Goal: Task Accomplishment & Management: Use online tool/utility

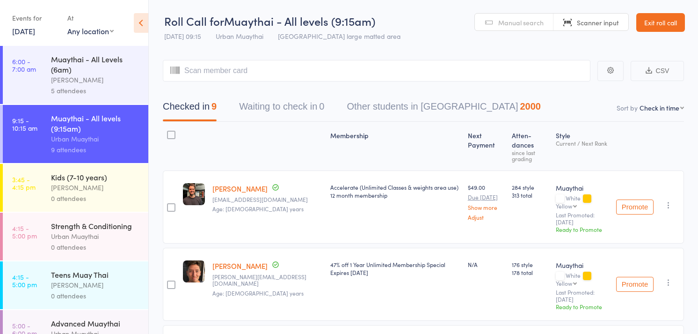
select select "4"
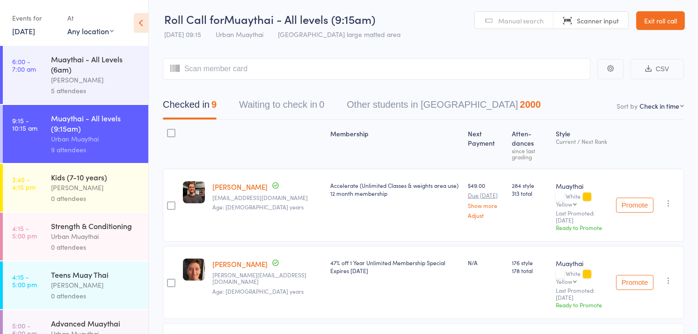
click at [110, 185] on div "Brad Earnshaw" at bounding box center [95, 187] width 89 height 11
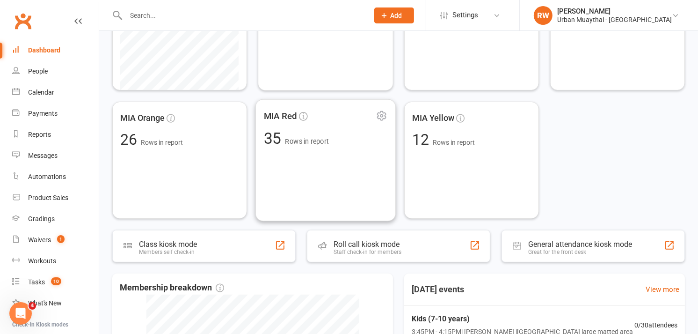
scroll to position [232, 0]
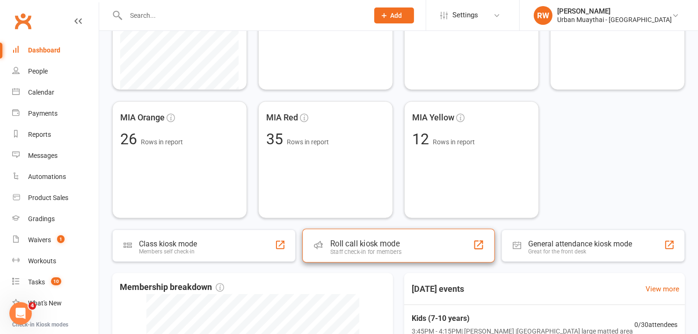
click at [337, 241] on div "Roll call kiosk mode" at bounding box center [365, 243] width 71 height 9
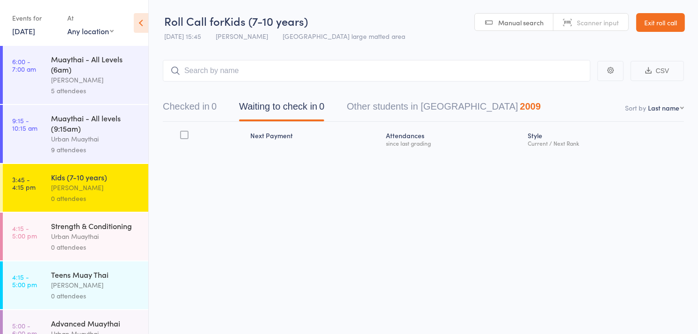
click at [94, 290] on div "[PERSON_NAME]" at bounding box center [95, 284] width 89 height 11
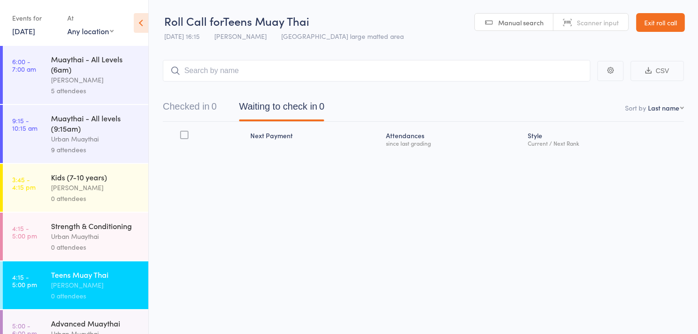
click at [592, 44] on header "Roll Call for Teens Muay Thai 12 Aug 16:15 Brad Earnshaw Miami large matted are…" at bounding box center [424, 23] width 550 height 46
click at [608, 24] on span "Scanner input" at bounding box center [598, 22] width 42 height 9
click at [681, 106] on select "First name Last name Birthday today? Behind on payments? Check in time Next pay…" at bounding box center [666, 107] width 36 height 9
select select "4"
click at [648, 103] on select "First name Last name Birthday today? Behind on payments? Check in time Next pay…" at bounding box center [666, 107] width 36 height 9
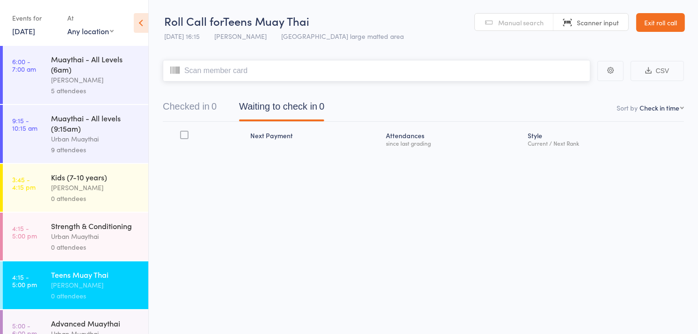
click at [226, 74] on input "search" at bounding box center [377, 71] width 428 height 22
type input "5206"
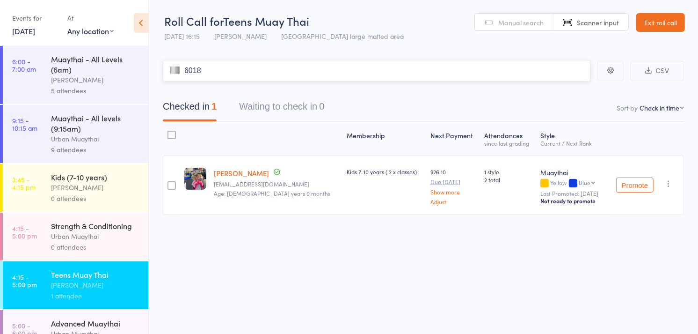
type input "6018"
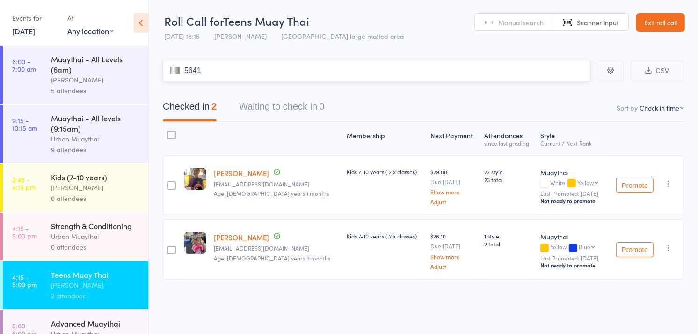
type input "5641"
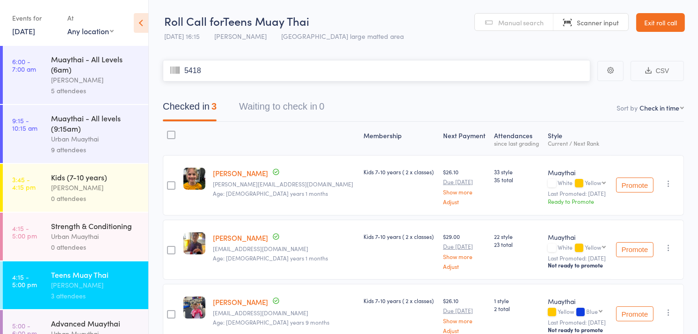
type input "5418"
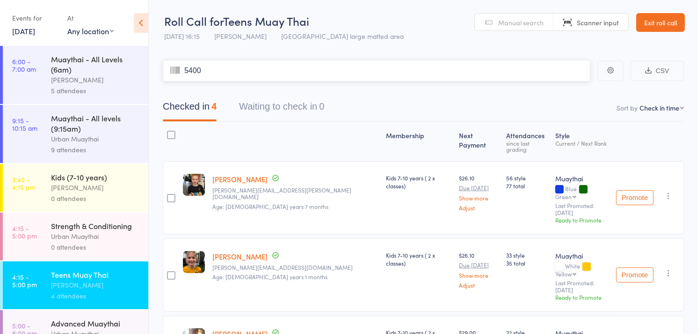
type input "5400"
type input "5894"
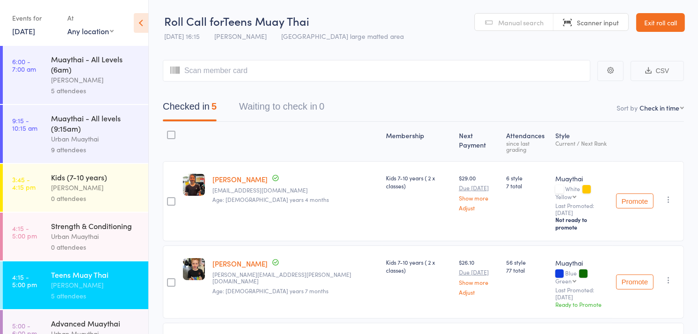
click at [498, 18] on span "Manual search" at bounding box center [520, 22] width 45 height 9
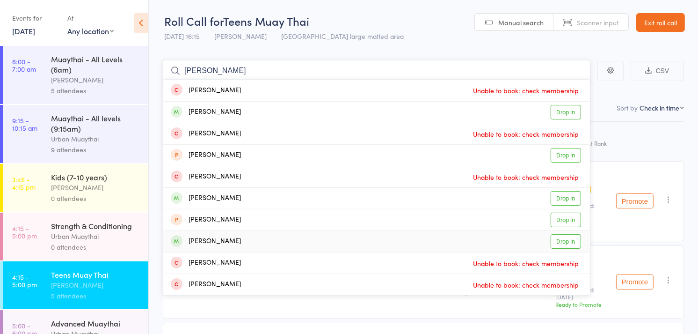
type input "johnson"
click at [565, 241] on link "Drop in" at bounding box center [566, 241] width 30 height 15
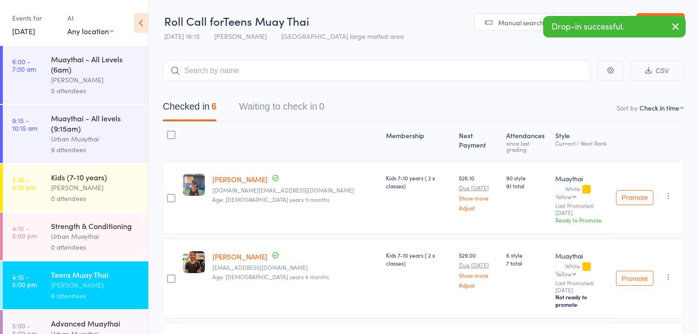
click at [675, 26] on icon "button" at bounding box center [675, 27] width 11 height 12
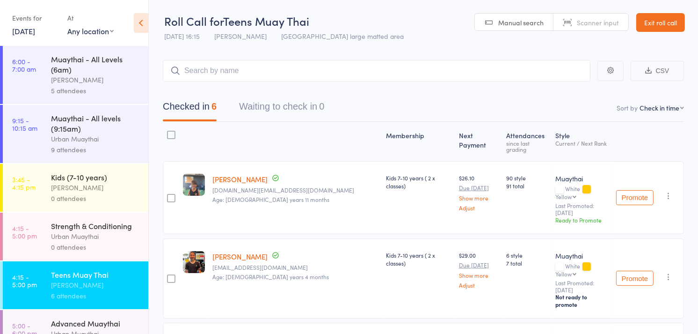
click at [606, 19] on span "Scanner input" at bounding box center [598, 22] width 42 height 9
click at [307, 71] on input "search" at bounding box center [377, 71] width 428 height 22
type input "6260"
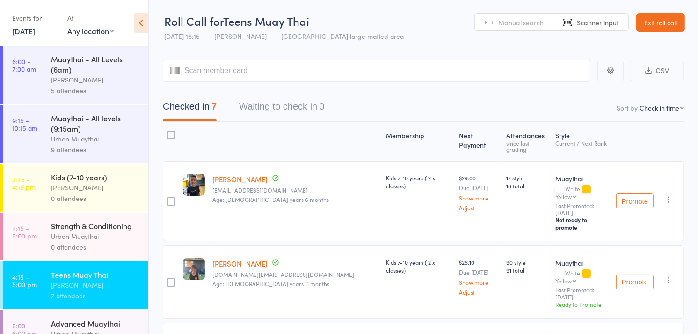
click at [521, 22] on span "Manual search" at bounding box center [520, 22] width 45 height 9
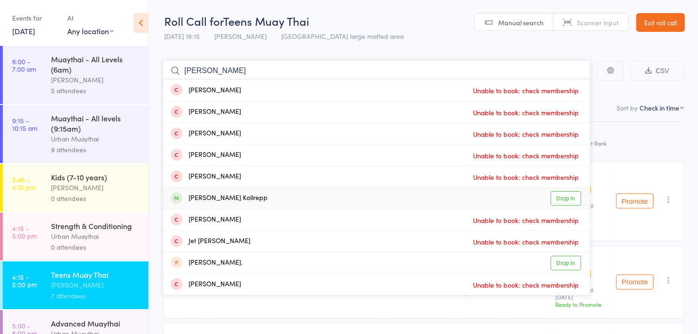
type input "jett"
click at [558, 199] on link "Drop in" at bounding box center [566, 198] width 30 height 15
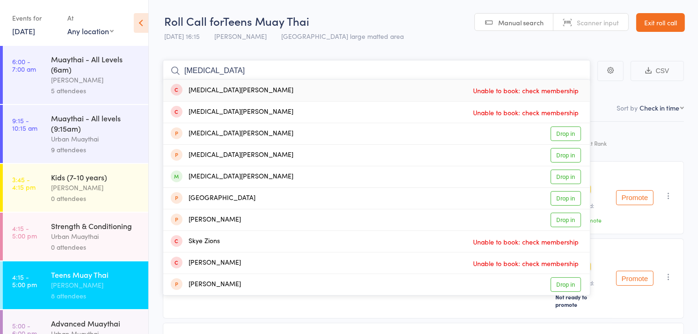
type input "skyla"
drag, startPoint x: 476, startPoint y: 186, endPoint x: 560, endPoint y: 177, distance: 84.7
click at [560, 177] on div "Skyla Kollrepp Drop in" at bounding box center [376, 176] width 427 height 21
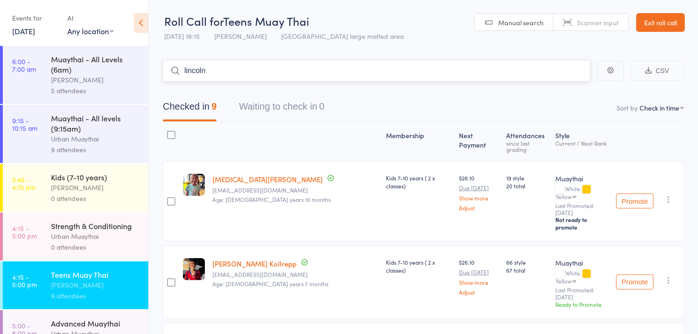
click at [221, 73] on input "lincoln" at bounding box center [377, 71] width 428 height 22
type input "l"
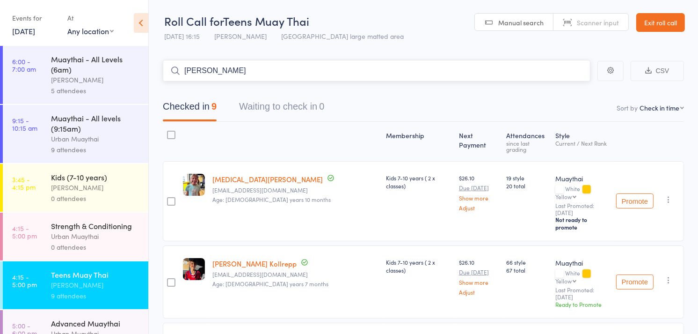
click at [212, 69] on input "cleo" at bounding box center [377, 71] width 428 height 22
type input "c"
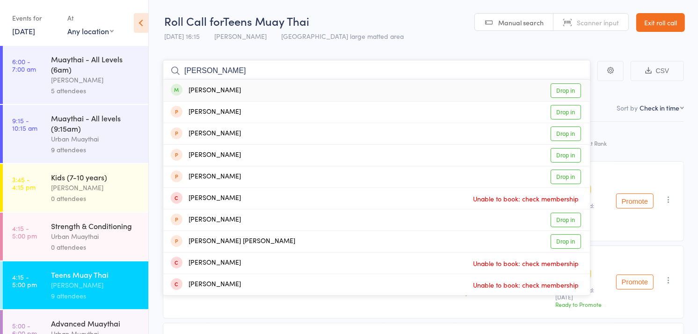
type input "elias"
click at [567, 91] on link "Drop in" at bounding box center [566, 90] width 30 height 15
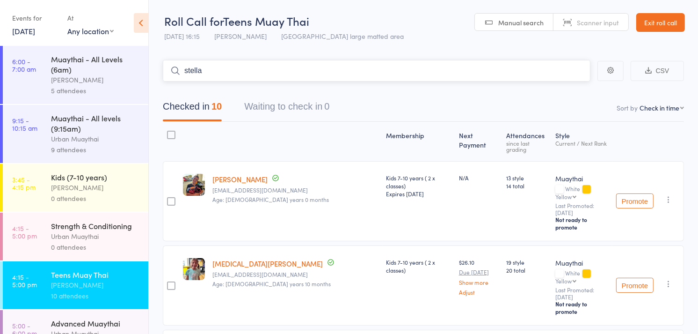
click at [211, 68] on input "stella" at bounding box center [377, 71] width 428 height 22
type input "s"
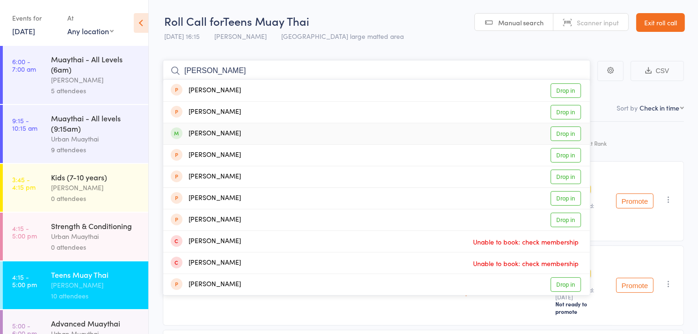
type input "jay"
click at [569, 137] on link "Drop in" at bounding box center [566, 133] width 30 height 15
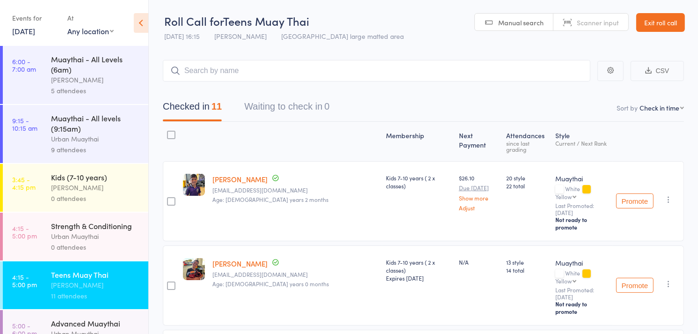
click at [569, 137] on div "Style Current / Next Rank" at bounding box center [582, 141] width 61 height 31
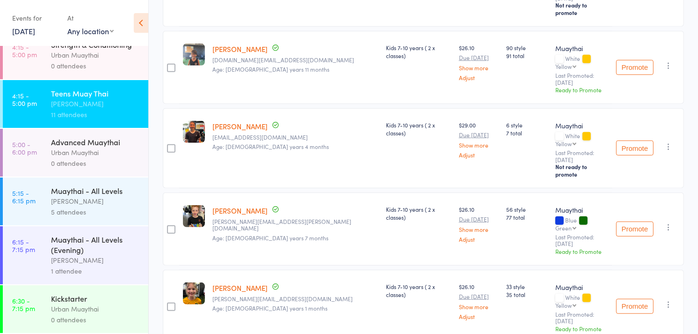
scroll to position [563, 0]
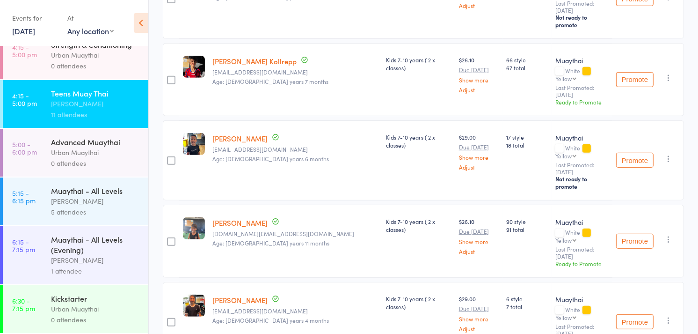
click at [668, 315] on icon "button" at bounding box center [668, 319] width 9 height 9
click at [641, 333] on li "Undo check-in" at bounding box center [635, 339] width 77 height 12
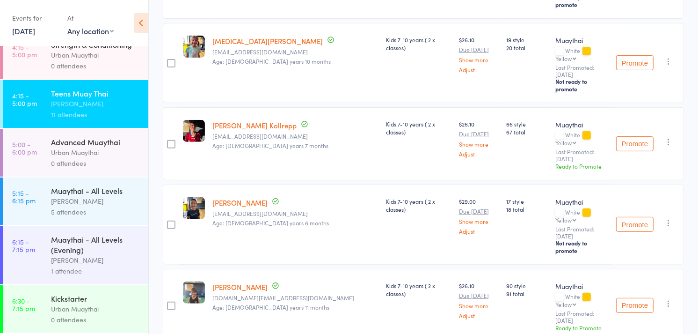
click at [668, 299] on icon "button" at bounding box center [668, 303] width 9 height 9
click at [638, 316] on li "Undo check-in" at bounding box center [635, 322] width 77 height 12
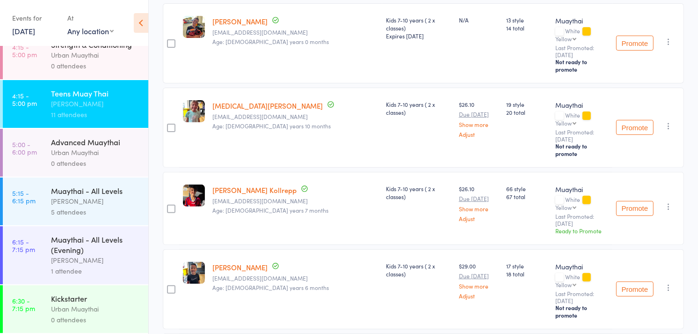
click at [667, 202] on icon "button" at bounding box center [668, 206] width 9 height 9
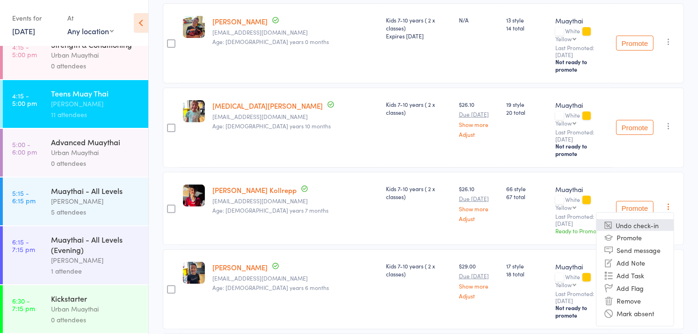
click at [645, 219] on li "Undo check-in" at bounding box center [635, 225] width 77 height 12
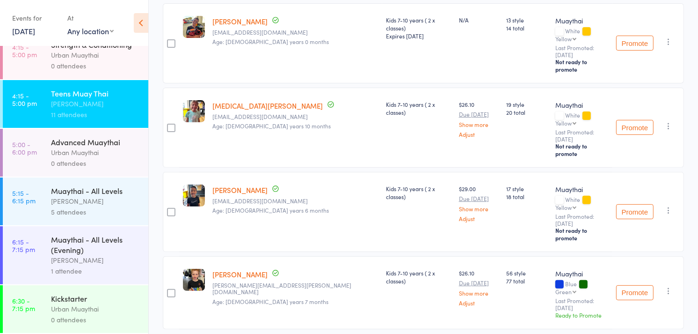
scroll to position [178, 0]
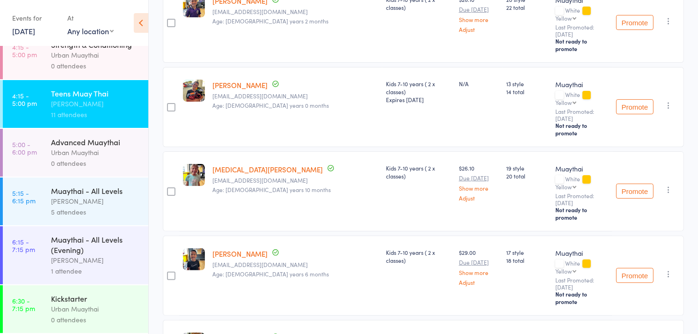
click at [667, 185] on icon "button" at bounding box center [668, 189] width 9 height 9
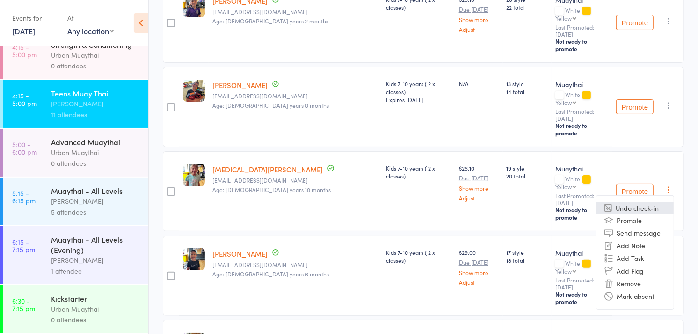
click at [641, 202] on li "Undo check-in" at bounding box center [635, 208] width 77 height 12
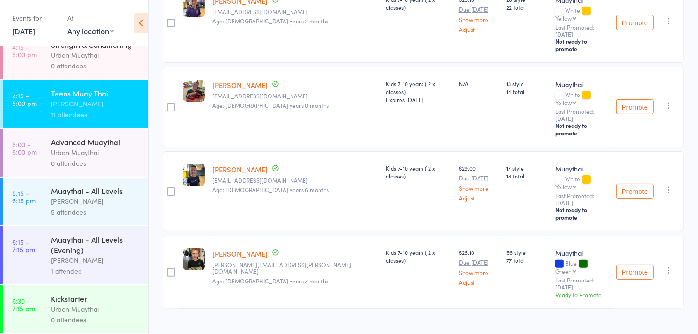
scroll to position [114, 0]
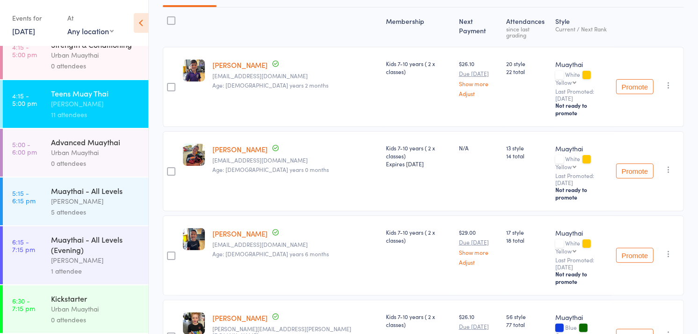
click at [668, 249] on icon "button" at bounding box center [668, 253] width 9 height 9
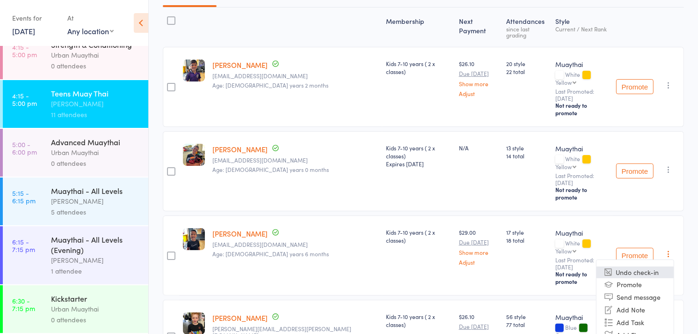
click at [643, 266] on li "Undo check-in" at bounding box center [635, 272] width 77 height 12
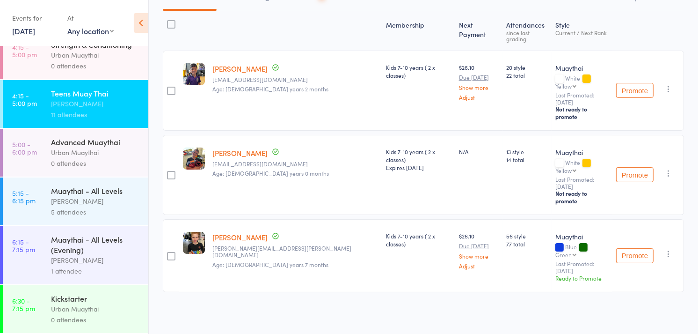
scroll to position [50, 0]
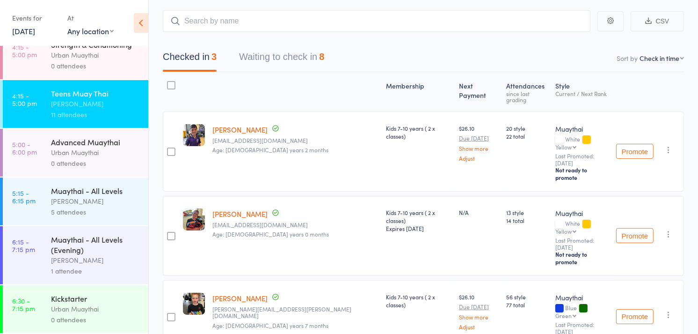
click at [668, 145] on icon "button" at bounding box center [668, 149] width 9 height 9
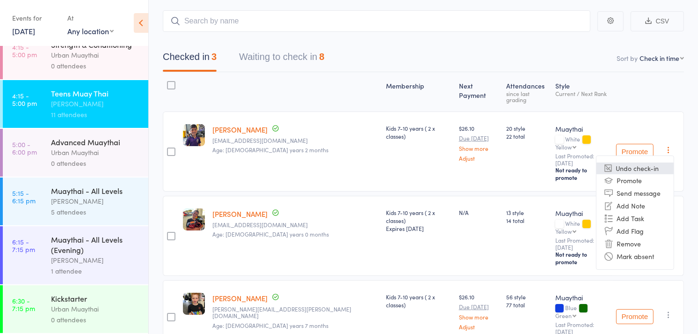
click at [648, 162] on li "Undo check-in" at bounding box center [635, 168] width 77 height 12
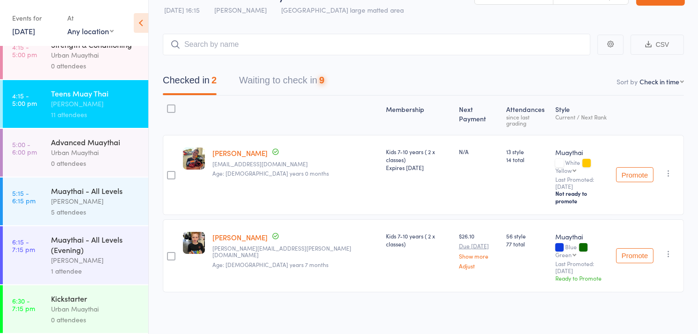
scroll to position [0, 0]
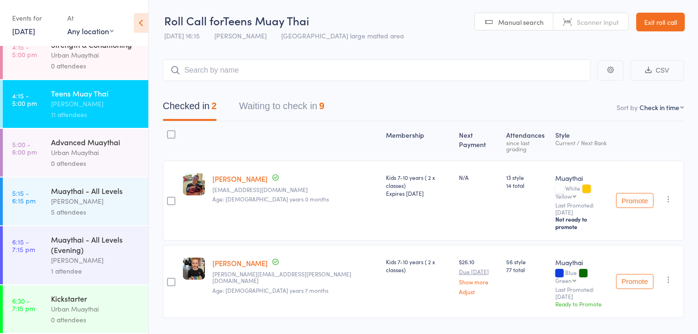
click at [665, 194] on icon "button" at bounding box center [668, 198] width 9 height 9
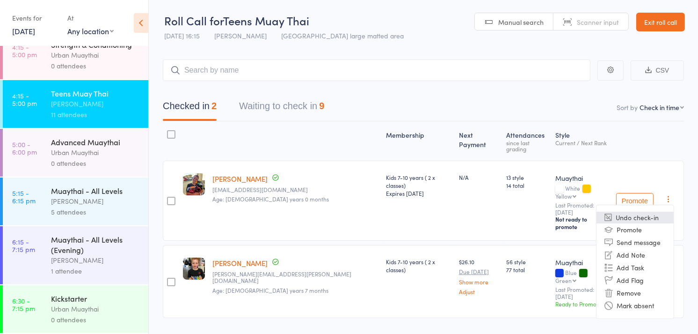
click at [645, 212] on li "Undo check-in" at bounding box center [635, 218] width 77 height 12
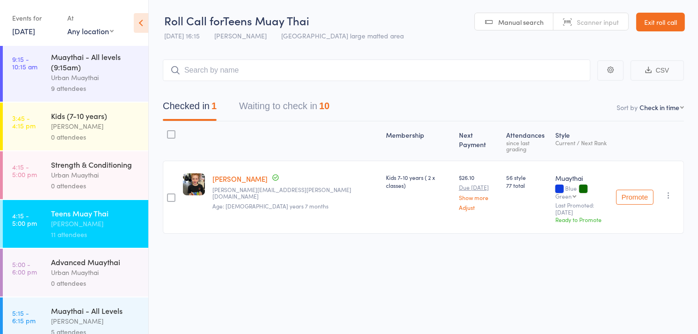
scroll to position [62, 0]
click at [73, 114] on div "Kids (7-10 years)" at bounding box center [95, 115] width 89 height 10
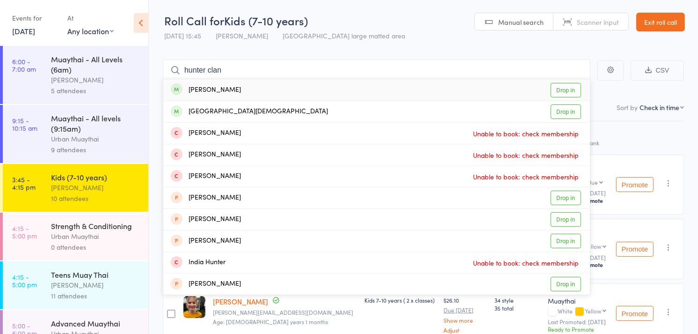
type input "hunter clan"
click at [567, 89] on link "Drop in" at bounding box center [566, 90] width 30 height 15
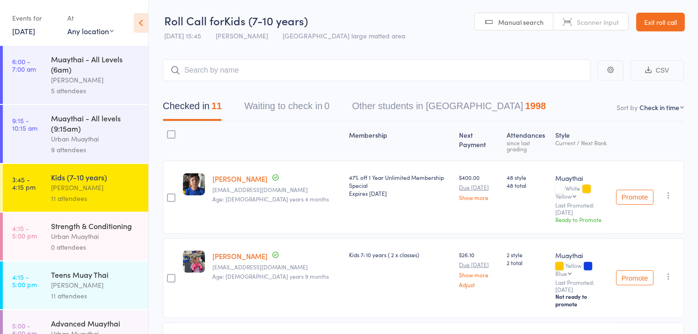
click at [80, 290] on div "[PERSON_NAME]" at bounding box center [95, 284] width 89 height 11
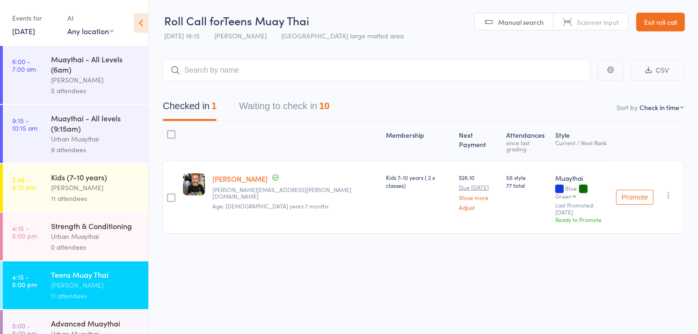
click at [259, 73] on input "search" at bounding box center [377, 70] width 428 height 22
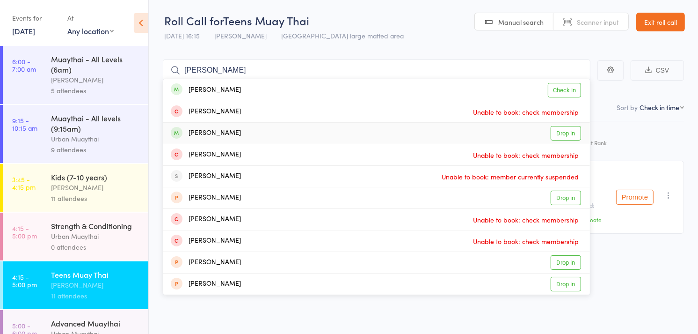
type input "cleo"
click at [566, 132] on link "Drop in" at bounding box center [566, 133] width 30 height 15
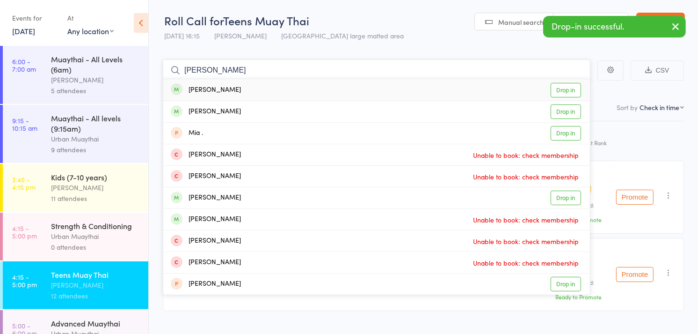
type input "mia stoll"
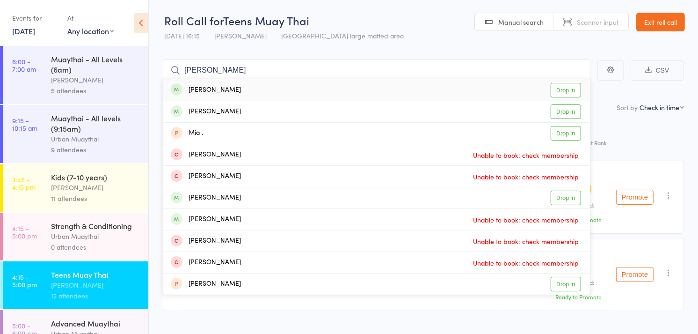
click at [565, 90] on link "Drop in" at bounding box center [566, 90] width 30 height 15
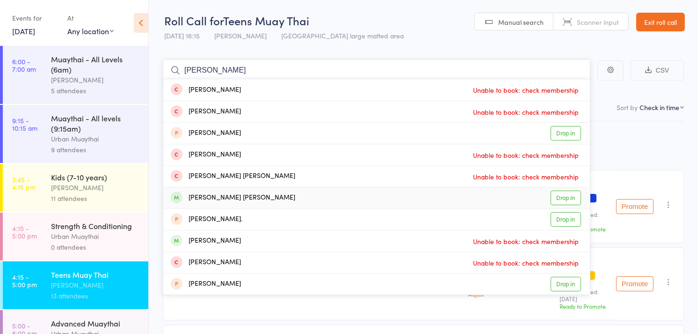
scroll to position [50, 0]
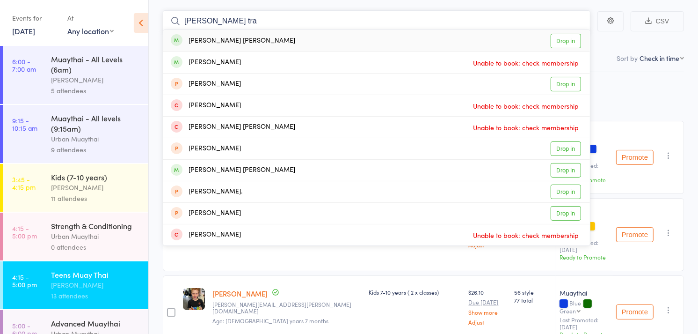
type input "cooper tra"
click at [564, 41] on link "Drop in" at bounding box center [566, 41] width 30 height 15
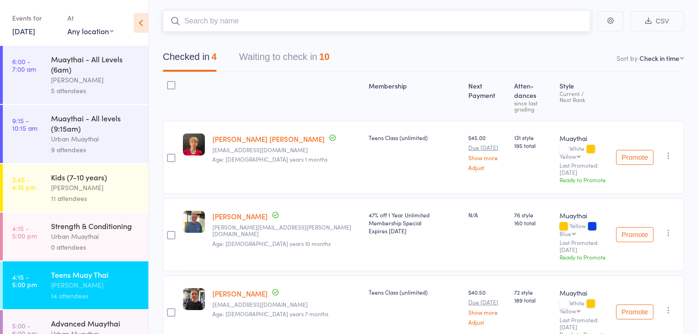
scroll to position [0, 0]
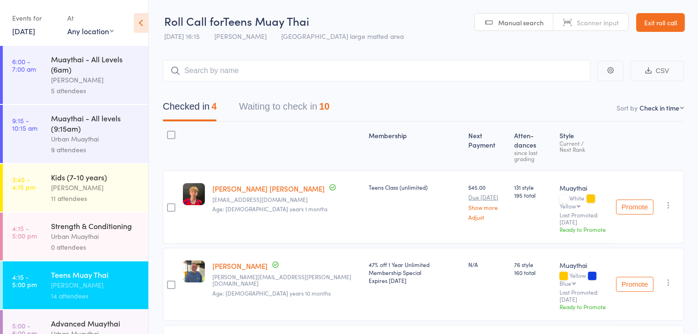
click at [586, 22] on span "Scanner input" at bounding box center [598, 22] width 42 height 9
click at [237, 73] on input "search" at bounding box center [377, 71] width 428 height 22
type input "6253"
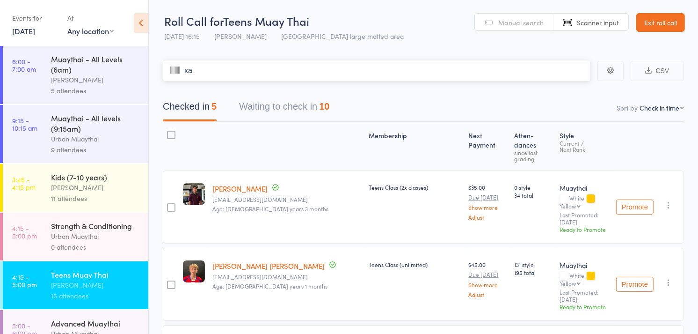
type input "xav"
click at [249, 73] on input "search" at bounding box center [377, 71] width 428 height 22
click at [541, 44] on header "Roll Call for Teens Muay Thai 12 Aug 16:15 Brad Earnshaw Miami large matted are…" at bounding box center [424, 23] width 550 height 46
click at [288, 103] on button "Waiting to check in 10" at bounding box center [284, 108] width 90 height 25
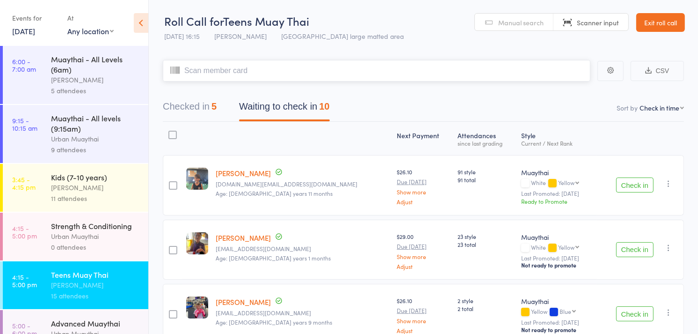
click at [234, 72] on input "search" at bounding box center [377, 71] width 428 height 22
click at [180, 105] on button "Checked in 5" at bounding box center [190, 108] width 54 height 25
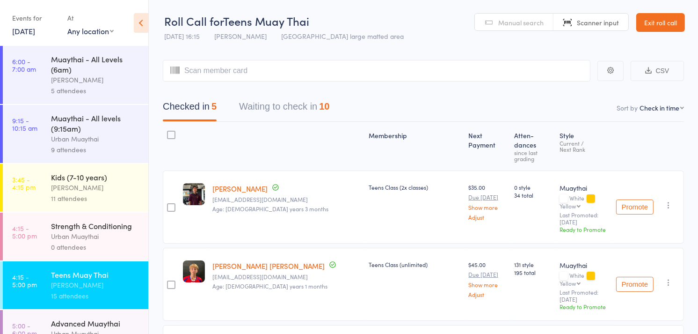
click at [495, 27] on link "Manual search" at bounding box center [514, 23] width 79 height 18
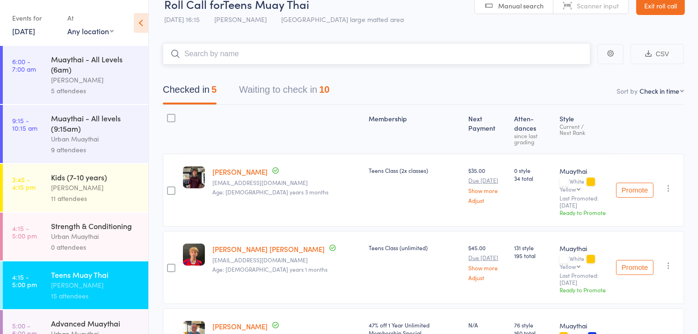
scroll to position [3, 0]
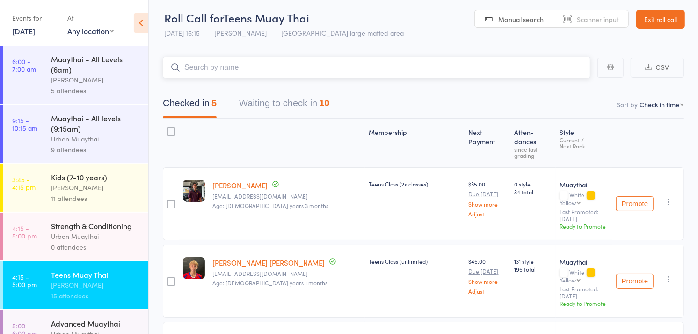
click at [212, 73] on input "search" at bounding box center [377, 68] width 428 height 22
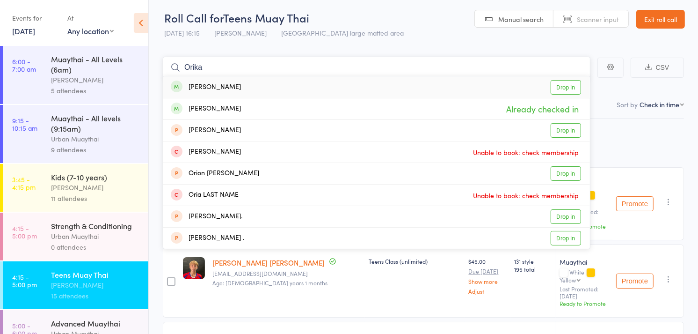
type input "Orika"
click at [557, 90] on link "Drop in" at bounding box center [566, 87] width 30 height 15
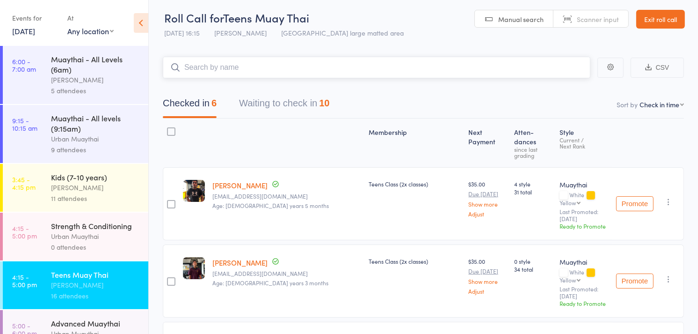
click at [292, 102] on button "Waiting to check in 10" at bounding box center [284, 105] width 90 height 25
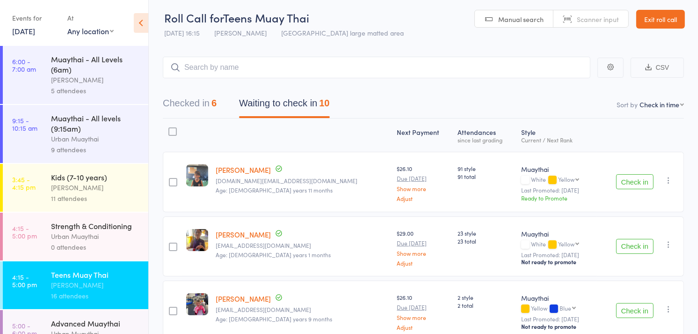
click at [670, 178] on icon "button" at bounding box center [668, 180] width 9 height 9
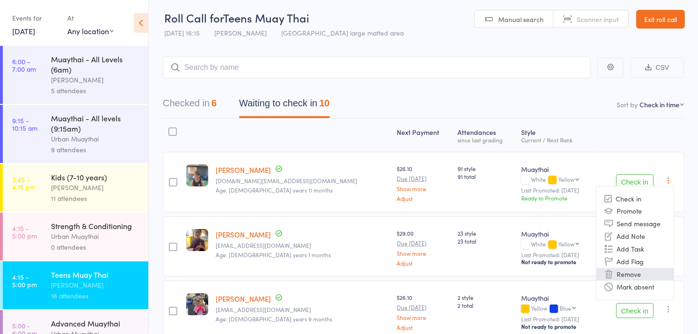
click at [637, 272] on li "Remove" at bounding box center [635, 274] width 77 height 13
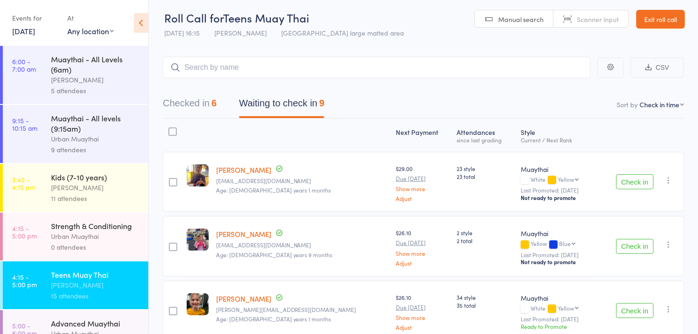
click at [666, 178] on icon "button" at bounding box center [668, 180] width 9 height 9
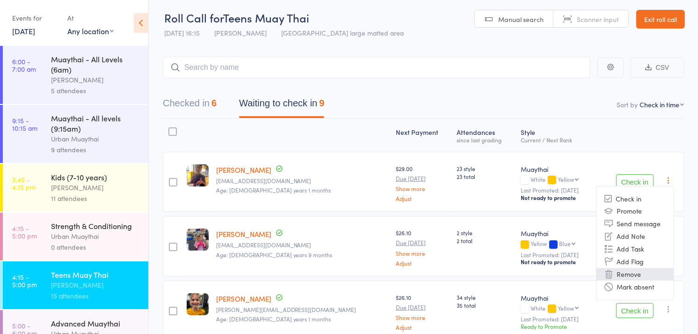
click at [632, 272] on li "Remove" at bounding box center [635, 274] width 77 height 13
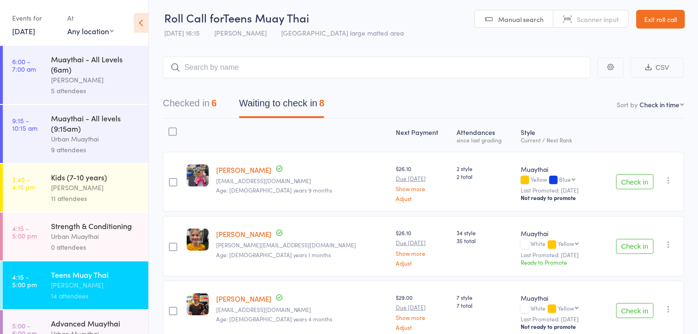
click at [668, 181] on icon "button" at bounding box center [668, 180] width 9 height 9
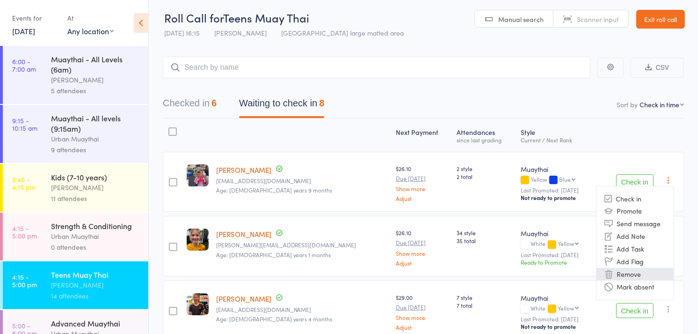
click at [629, 273] on li "Remove" at bounding box center [635, 274] width 77 height 13
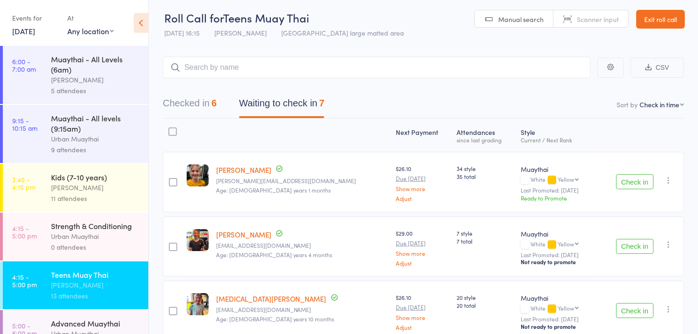
click at [672, 179] on icon "button" at bounding box center [668, 180] width 9 height 9
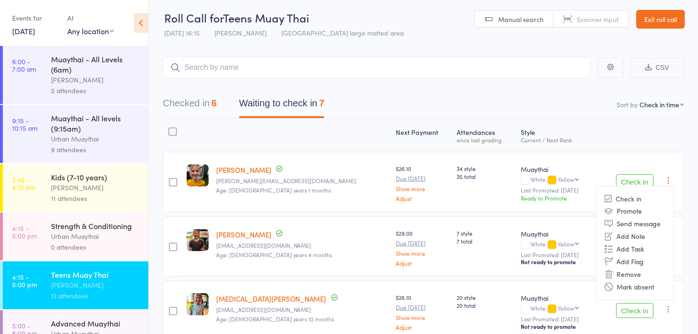
click at [630, 272] on li "Remove" at bounding box center [635, 274] width 77 height 13
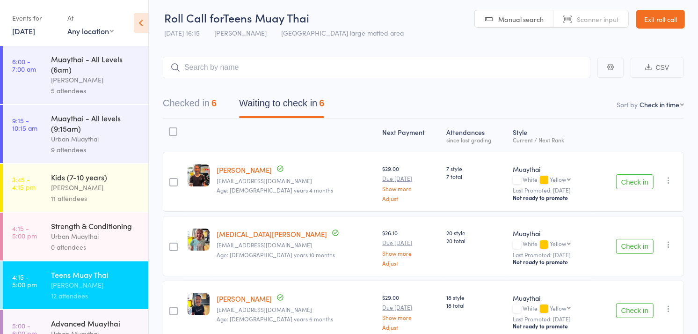
click at [667, 177] on icon "button" at bounding box center [668, 180] width 9 height 9
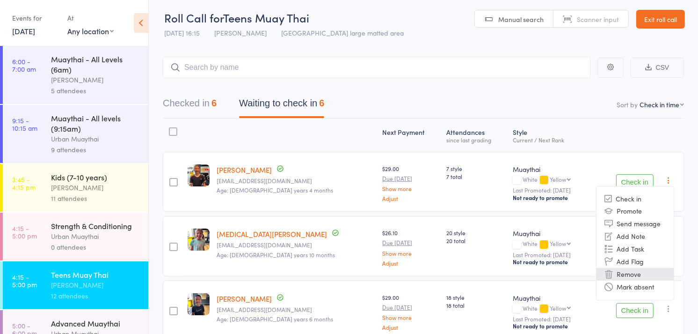
click at [628, 270] on li "Remove" at bounding box center [635, 274] width 77 height 13
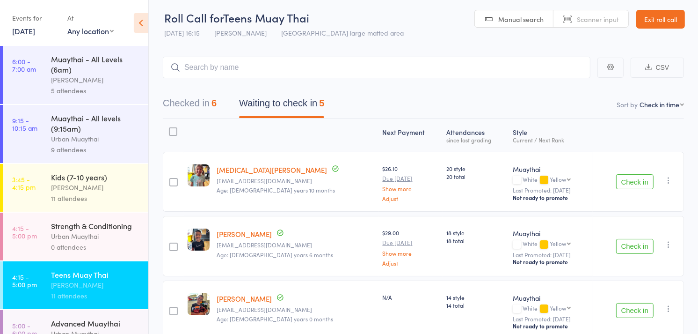
click at [667, 183] on icon "button" at bounding box center [668, 180] width 9 height 9
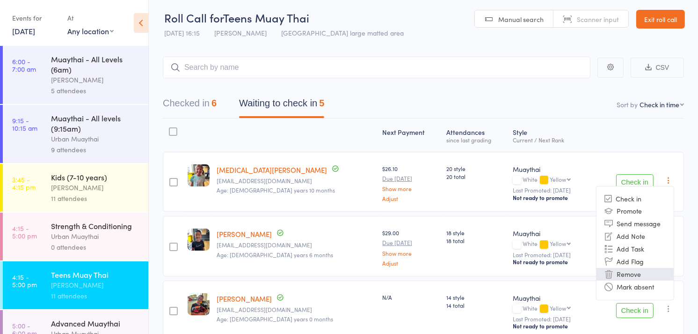
click at [628, 273] on li "Remove" at bounding box center [635, 274] width 77 height 13
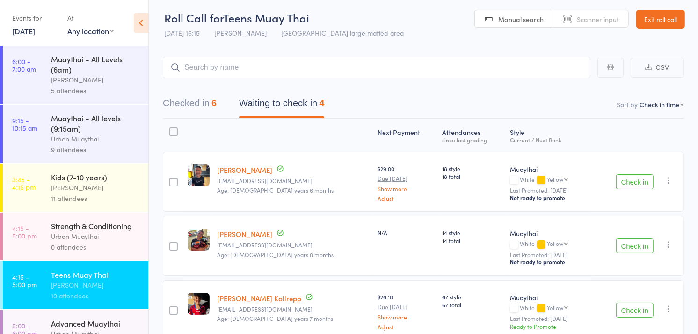
click at [671, 179] on icon "button" at bounding box center [668, 180] width 9 height 9
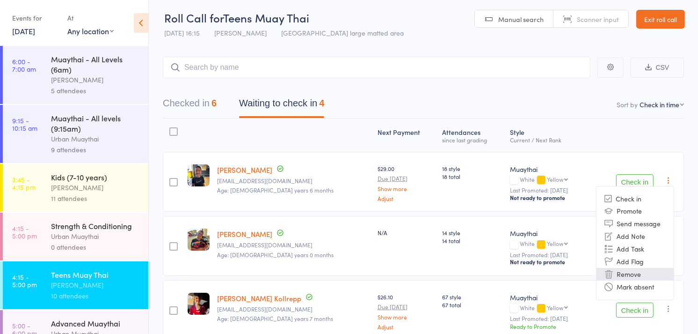
click at [640, 277] on li "Remove" at bounding box center [635, 274] width 77 height 13
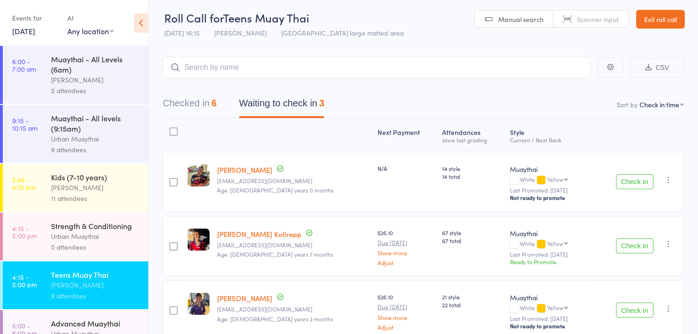
click at [667, 176] on icon "button" at bounding box center [668, 179] width 9 height 9
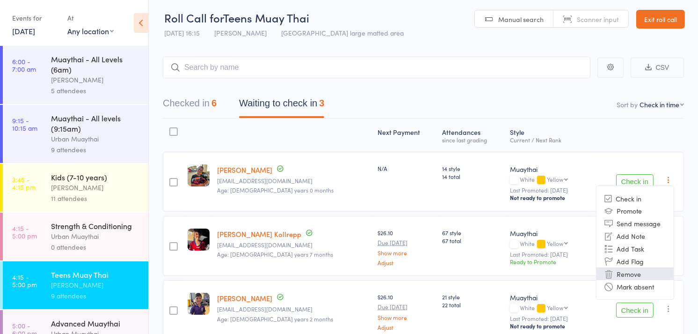
click at [637, 273] on li "Remove" at bounding box center [635, 273] width 77 height 13
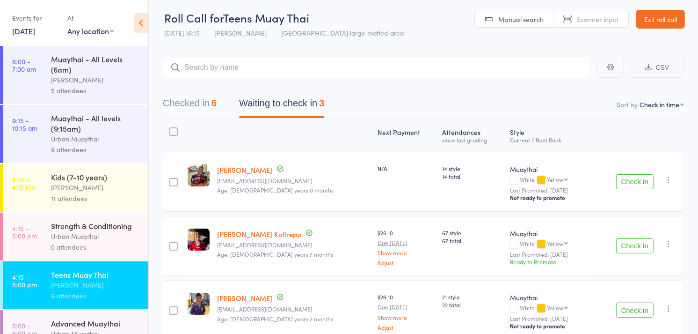
scroll to position [0, 0]
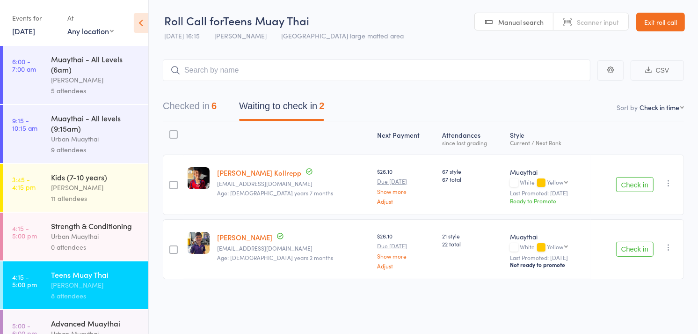
click at [667, 183] on icon "button" at bounding box center [668, 182] width 9 height 9
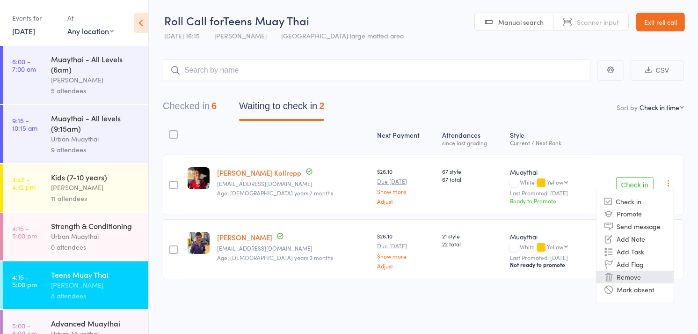
click at [637, 275] on li "Remove" at bounding box center [635, 277] width 77 height 13
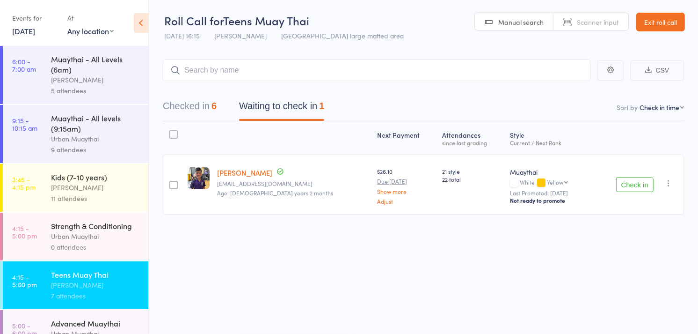
click at [671, 183] on icon "button" at bounding box center [668, 182] width 9 height 9
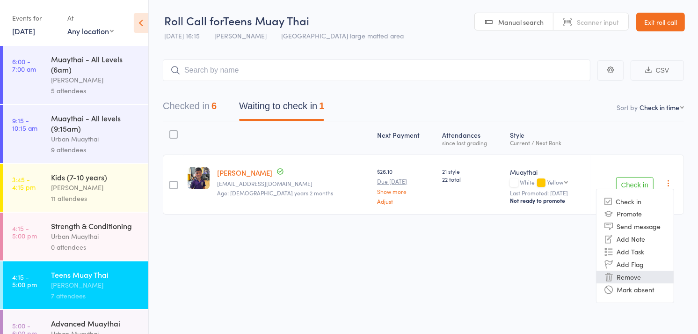
click at [636, 277] on li "Remove" at bounding box center [635, 277] width 77 height 13
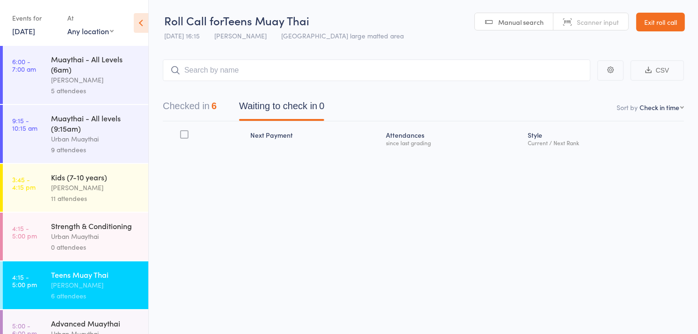
click at [189, 105] on button "Checked in 6" at bounding box center [190, 108] width 54 height 25
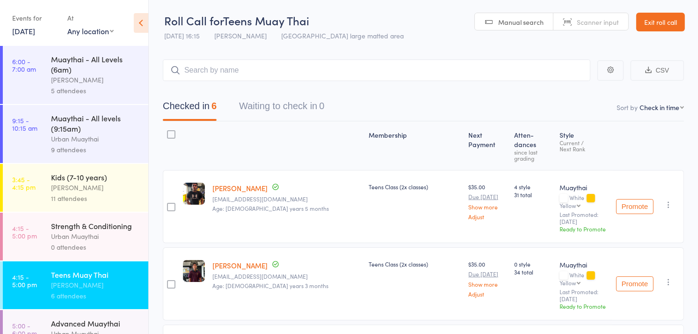
click at [579, 22] on span "Scanner input" at bounding box center [598, 21] width 42 height 9
click at [206, 69] on input "search" at bounding box center [377, 70] width 428 height 22
type input "6208"
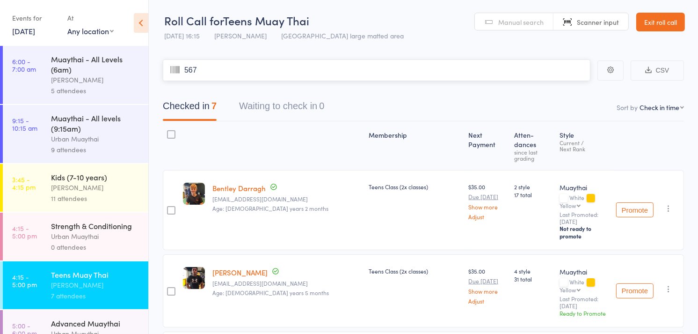
type input "5674"
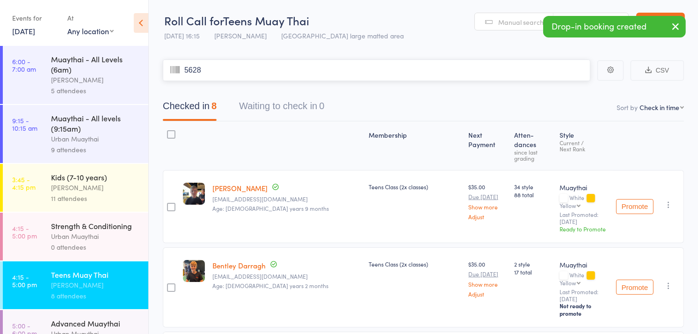
type input "5628"
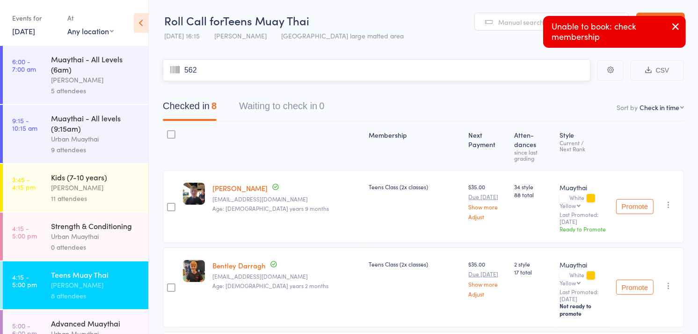
type input "5628"
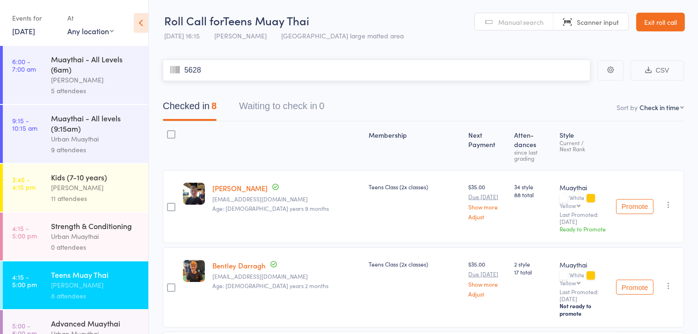
type input "5628"
type input "5539"
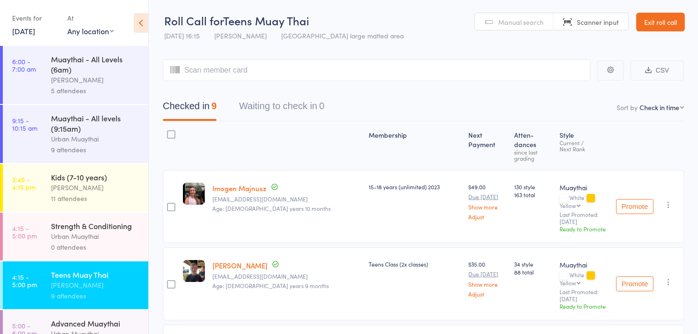
click at [667, 200] on icon "button" at bounding box center [668, 204] width 9 height 9
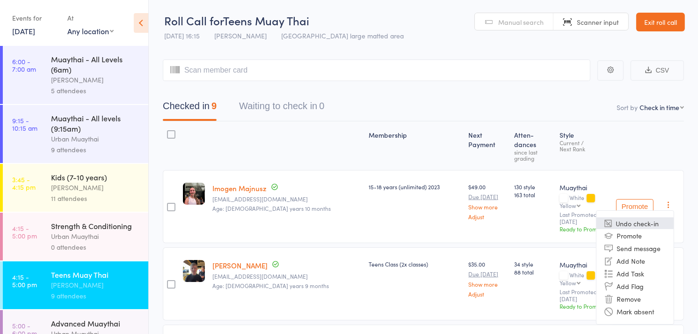
click at [649, 217] on li "Undo check-in" at bounding box center [635, 223] width 77 height 12
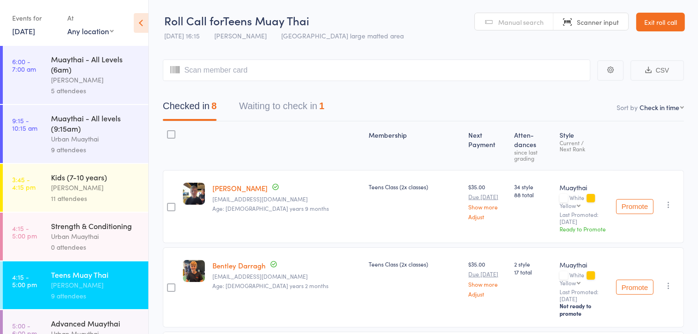
click at [504, 19] on span "Manual search" at bounding box center [520, 21] width 45 height 9
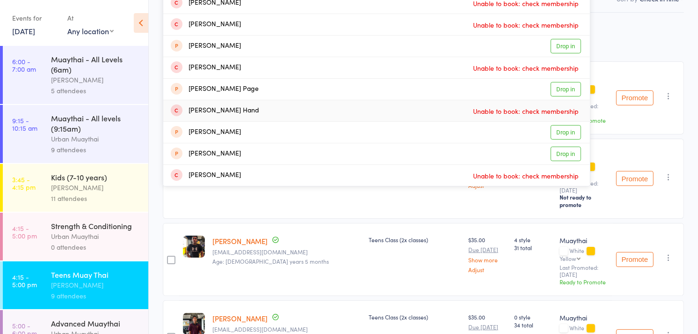
scroll to position [0, 0]
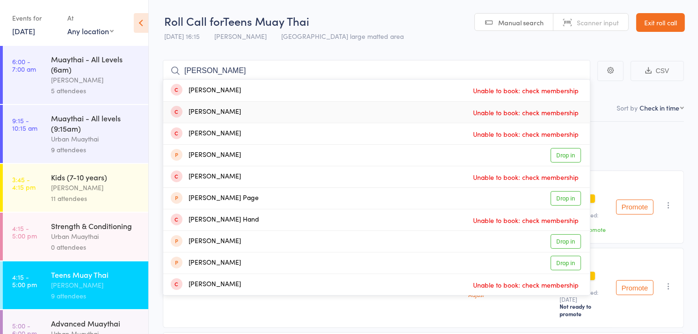
click at [396, 20] on header "Roll Call for Teens Muay Thai 12 Aug 16:15 Brad Earnshaw Miami large matted are…" at bounding box center [424, 23] width 550 height 46
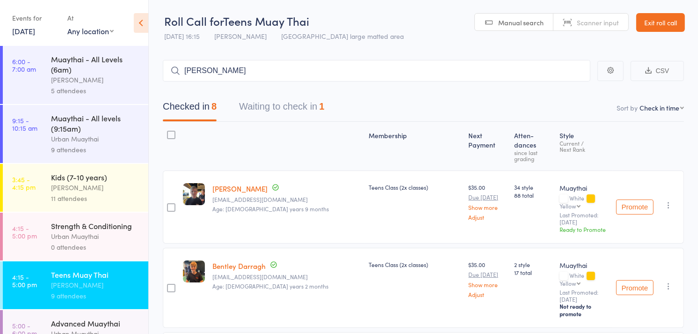
click at [396, 20] on header "Roll Call for Teens Muay Thai 12 Aug 16:15 Brad Earnshaw Miami large matted are…" at bounding box center [424, 23] width 550 height 46
click at [303, 107] on button "Waiting to check in 1" at bounding box center [281, 108] width 85 height 25
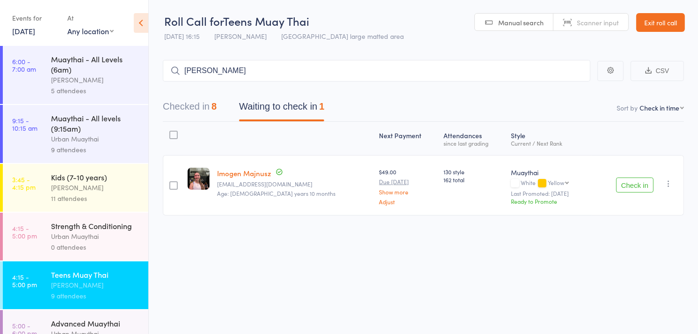
click at [668, 181] on icon "button" at bounding box center [668, 183] width 9 height 9
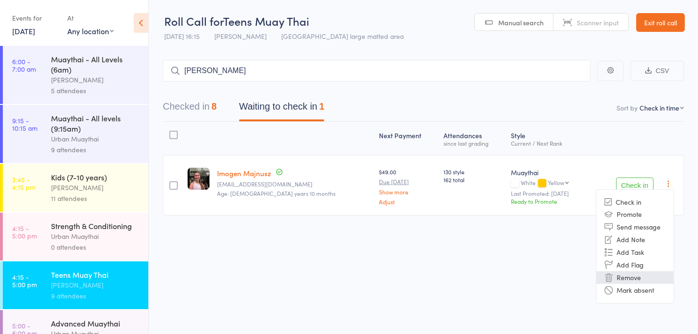
click at [636, 279] on li "Remove" at bounding box center [635, 277] width 77 height 13
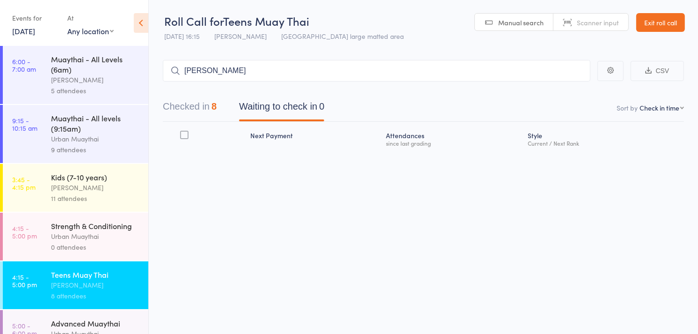
click at [588, 25] on span "Scanner input" at bounding box center [598, 22] width 42 height 9
type input "J"
click at [198, 71] on input "search" at bounding box center [377, 71] width 428 height 22
click at [191, 106] on button "Checked in 8" at bounding box center [190, 108] width 54 height 25
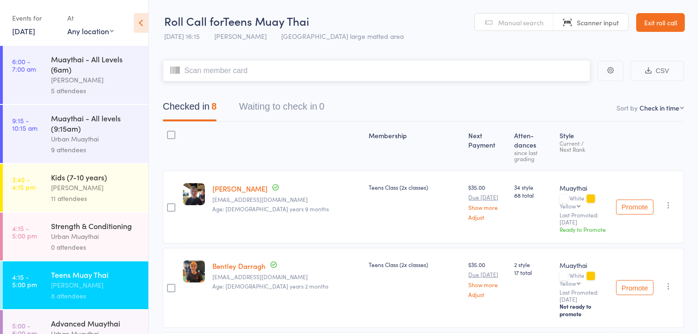
click at [217, 69] on input "search" at bounding box center [377, 71] width 428 height 22
click at [509, 22] on span "Manual search" at bounding box center [520, 22] width 45 height 9
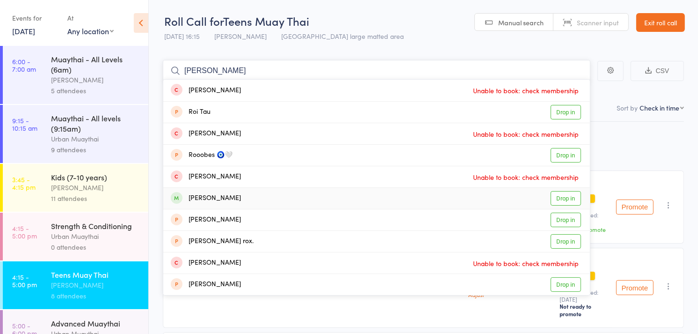
type input "roe"
click at [565, 200] on link "Drop in" at bounding box center [566, 198] width 30 height 15
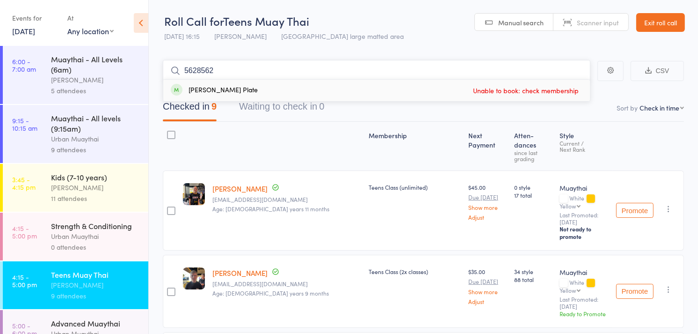
type input "56285628"
type input "0862"
click at [570, 91] on link "Drop in" at bounding box center [566, 90] width 30 height 15
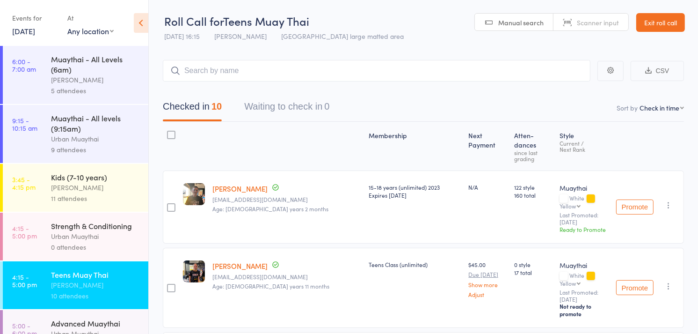
click at [675, 27] on link "Exit roll call" at bounding box center [661, 22] width 49 height 19
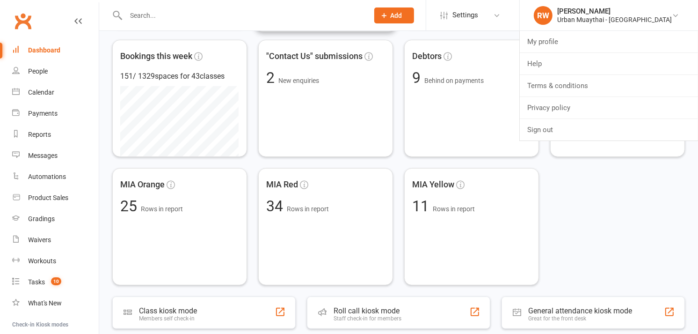
scroll to position [166, 0]
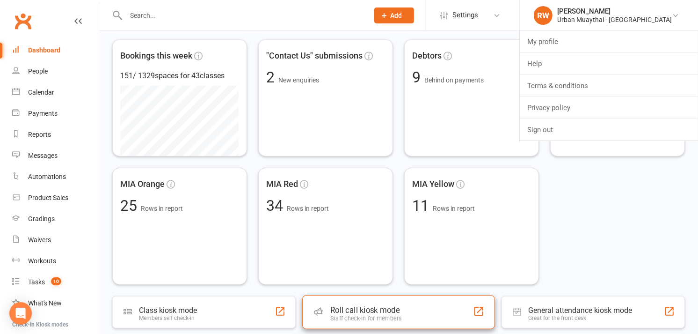
click at [365, 305] on div "Roll call kiosk mode" at bounding box center [365, 309] width 71 height 9
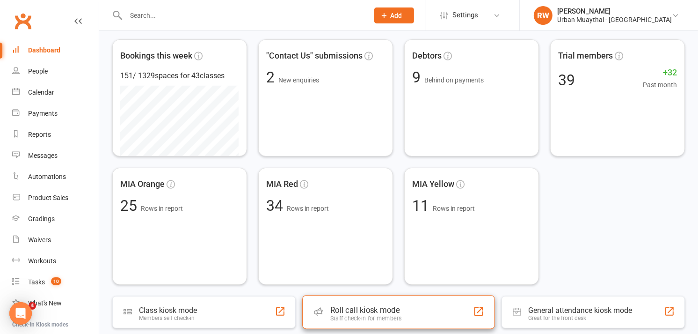
scroll to position [0, 0]
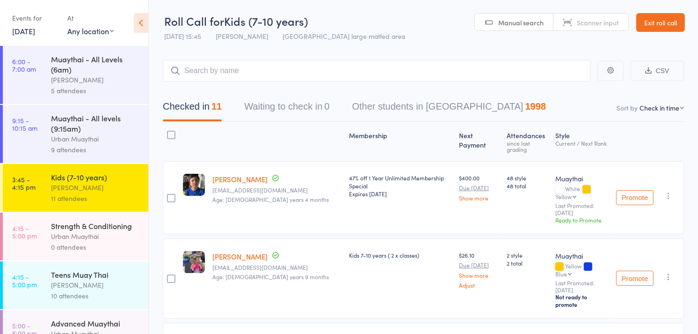
click at [110, 279] on div "Teens Muay Thai" at bounding box center [95, 274] width 89 height 10
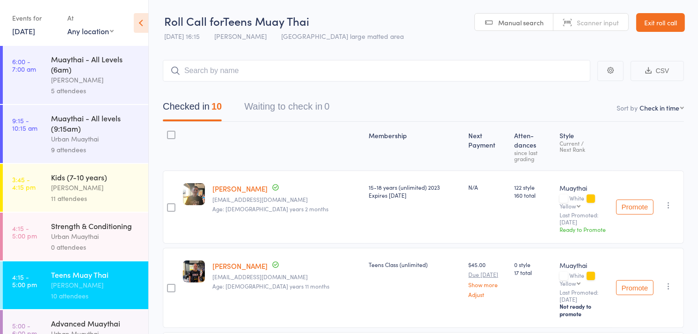
click at [586, 24] on span "Scanner input" at bounding box center [598, 22] width 42 height 9
click at [284, 72] on input "search" at bounding box center [377, 71] width 428 height 22
type input "5984"
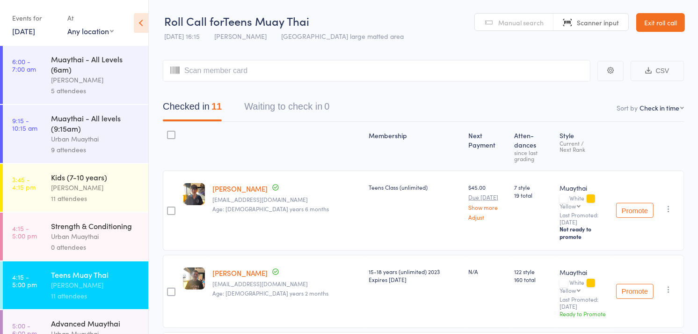
drag, startPoint x: 284, startPoint y: 72, endPoint x: 375, endPoint y: 26, distance: 101.7
click at [375, 26] on header "Roll Call for Teens Muay Thai 12 Aug 16:15 Brad Earnshaw Miami large matted are…" at bounding box center [424, 23] width 550 height 46
click at [515, 25] on span "Manual search" at bounding box center [520, 22] width 45 height 9
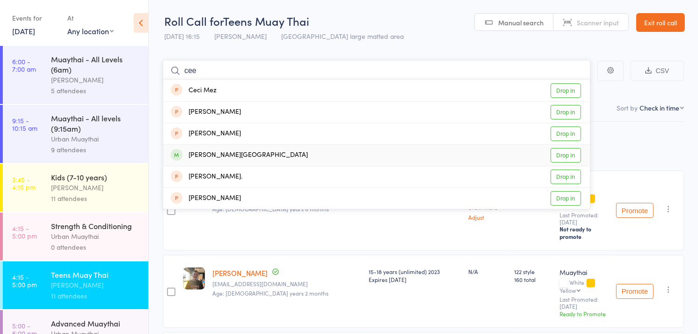
type input "cee"
click at [563, 152] on link "Drop in" at bounding box center [566, 155] width 30 height 15
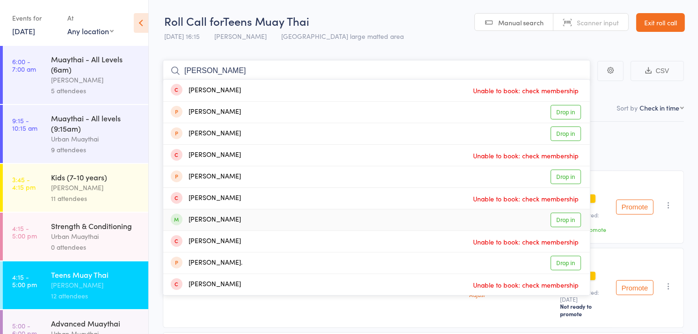
type input "ethan"
click at [564, 221] on link "Drop in" at bounding box center [566, 219] width 30 height 15
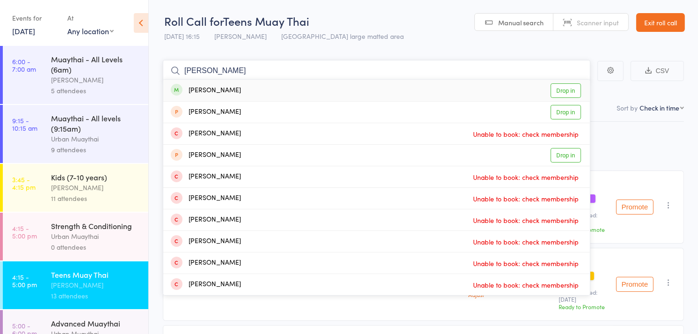
type input "bailey br"
click at [562, 95] on link "Drop in" at bounding box center [566, 90] width 30 height 15
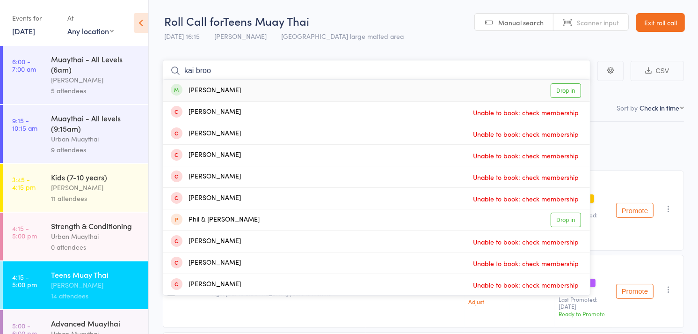
type input "kai broo"
click at [565, 89] on link "Drop in" at bounding box center [566, 90] width 30 height 15
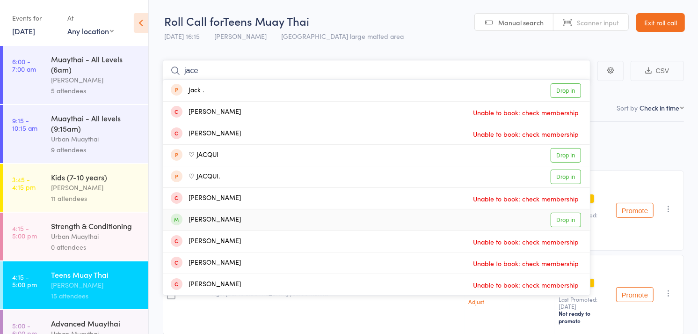
type input "jace"
click at [574, 218] on link "Drop in" at bounding box center [566, 219] width 30 height 15
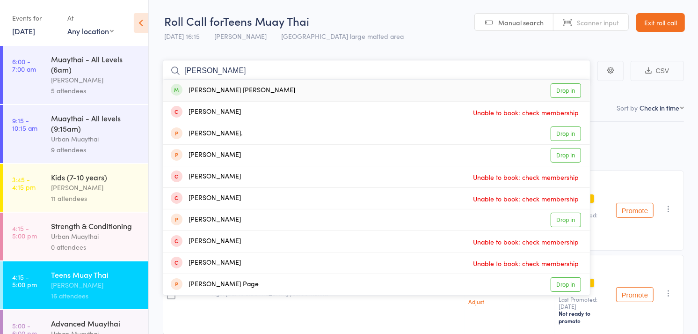
type input "jackson dundas"
click at [564, 87] on link "Drop in" at bounding box center [566, 90] width 30 height 15
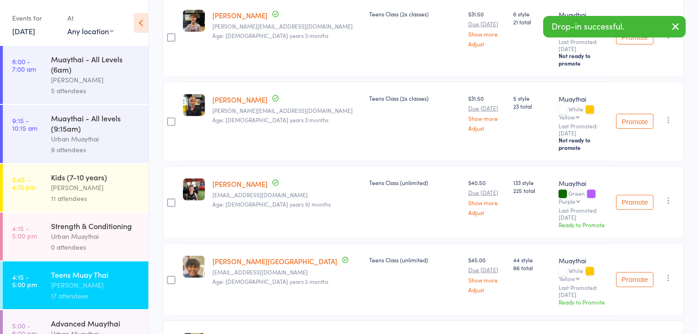
scroll to position [344, 0]
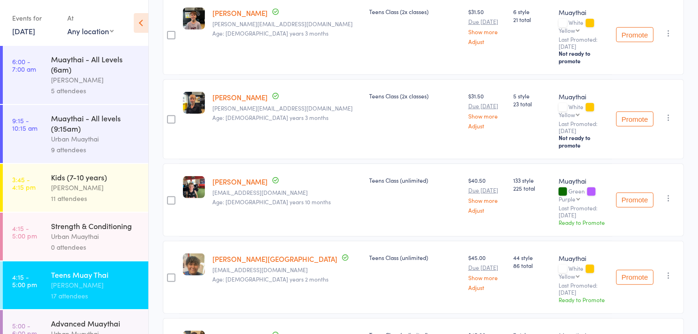
click at [564, 176] on div "Muaythai" at bounding box center [584, 180] width 50 height 9
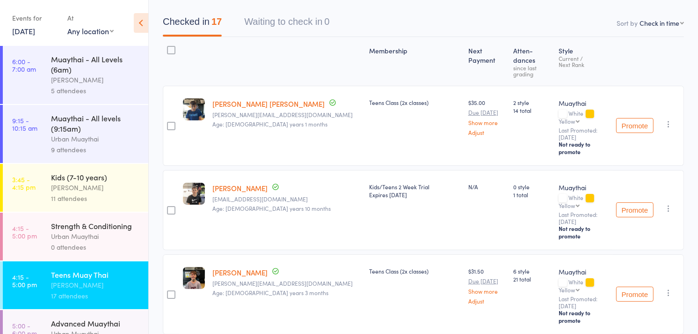
scroll to position [0, 0]
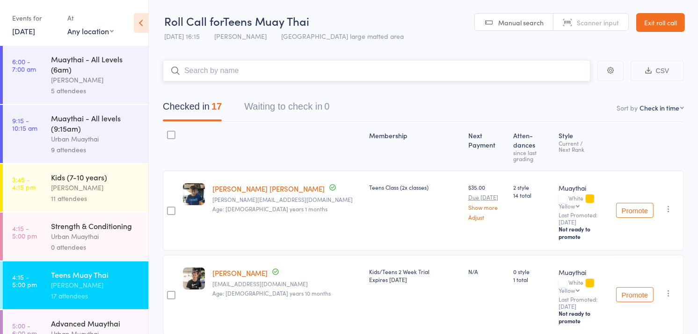
click at [211, 69] on input "search" at bounding box center [377, 71] width 428 height 22
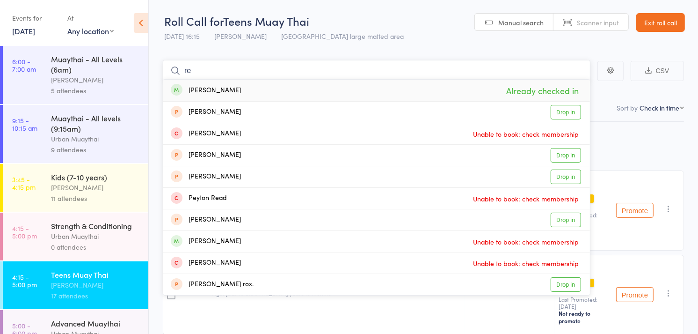
type input "r"
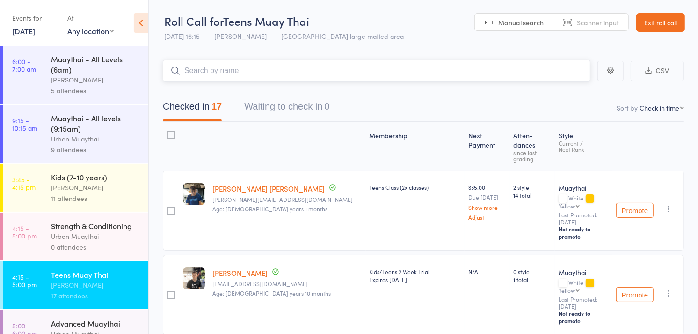
type input "k"
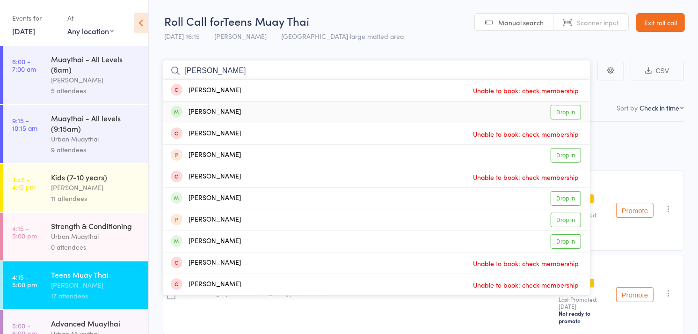
type input "johnson"
click at [559, 110] on link "Drop in" at bounding box center [566, 112] width 30 height 15
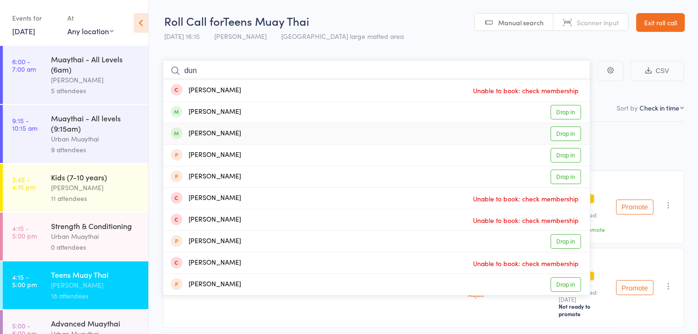
type input "dun"
click at [565, 132] on link "Drop in" at bounding box center [566, 133] width 30 height 15
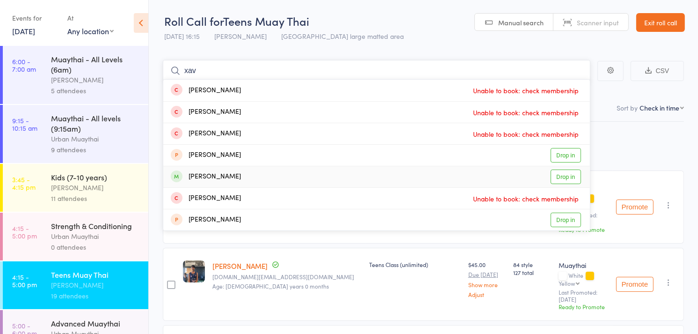
type input "xav"
click at [563, 176] on link "Drop in" at bounding box center [566, 176] width 30 height 15
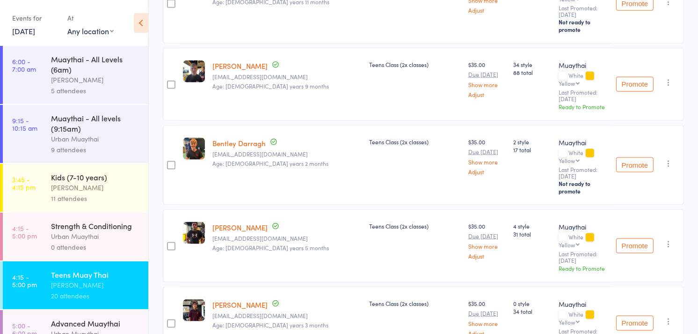
scroll to position [1091, 0]
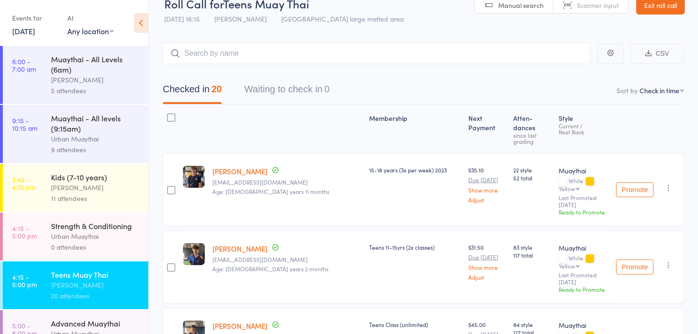
scroll to position [17, 0]
click at [195, 59] on input "search" at bounding box center [377, 54] width 428 height 22
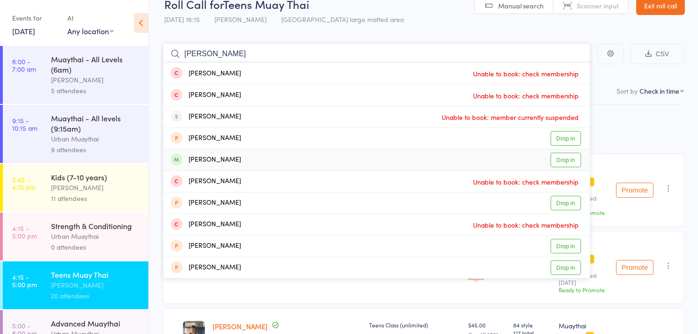
type input "turner"
click at [562, 162] on link "Drop in" at bounding box center [566, 160] width 30 height 15
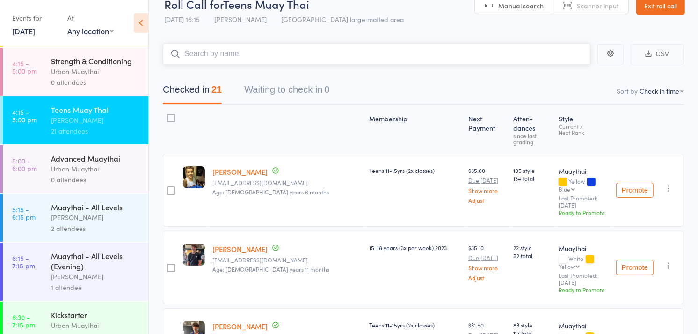
scroll to position [166, 0]
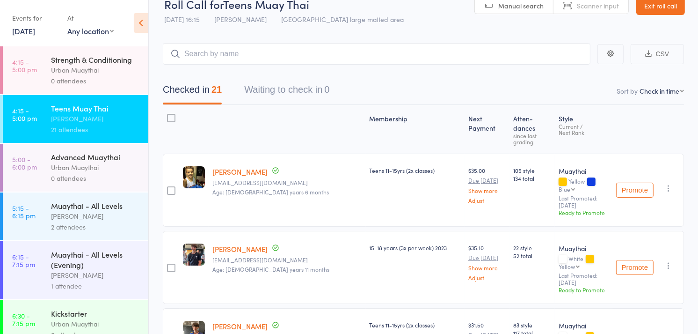
click at [110, 173] on div "Urban Muaythai" at bounding box center [95, 167] width 89 height 11
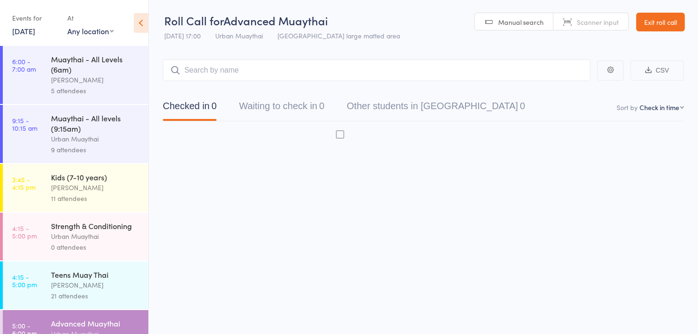
scroll to position [0, 0]
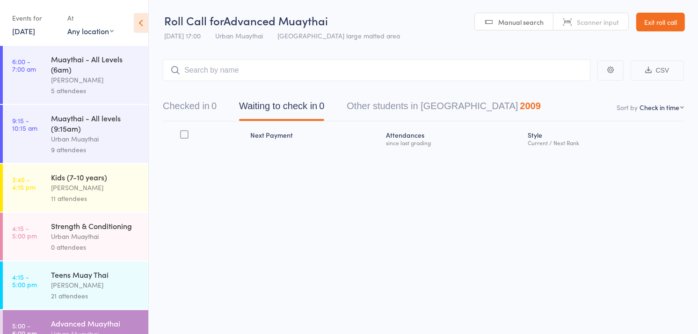
click at [590, 22] on span "Scanner input" at bounding box center [598, 21] width 42 height 9
click at [205, 67] on input "search" at bounding box center [377, 70] width 428 height 22
click at [99, 279] on div "Teens Muay Thai" at bounding box center [95, 274] width 89 height 10
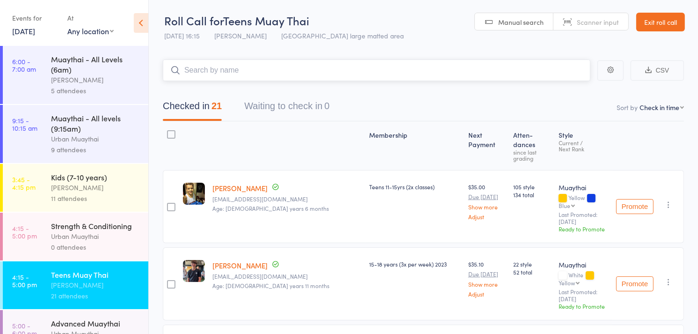
click at [218, 75] on input "search" at bounding box center [377, 70] width 428 height 22
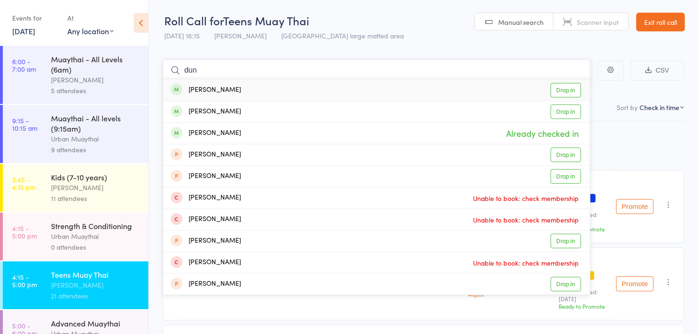
type input "dun"
click at [573, 87] on link "Drop in" at bounding box center [566, 90] width 30 height 15
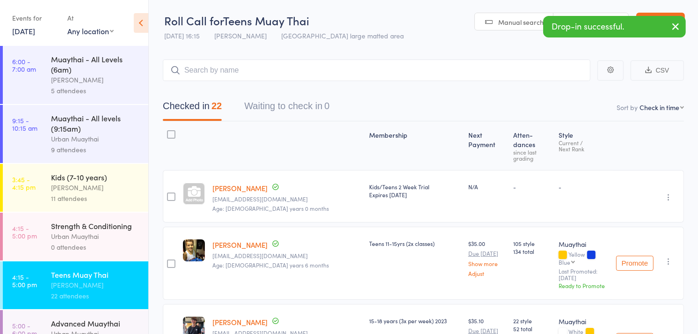
click at [671, 25] on icon "button" at bounding box center [675, 27] width 11 height 12
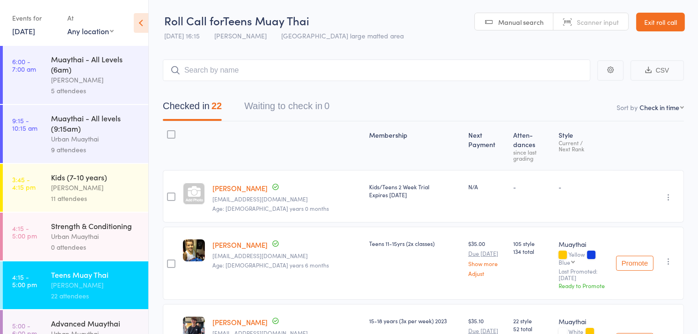
click at [603, 22] on span "Scanner input" at bounding box center [598, 21] width 42 height 9
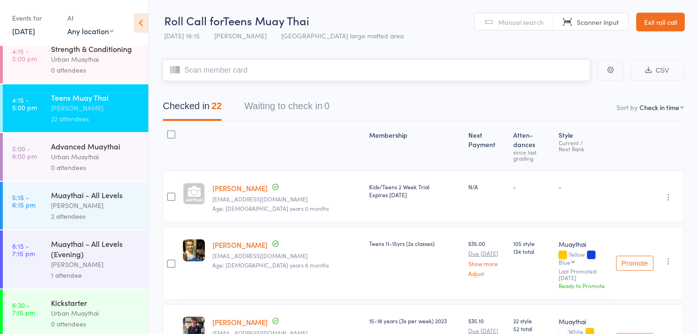
scroll to position [192, 0]
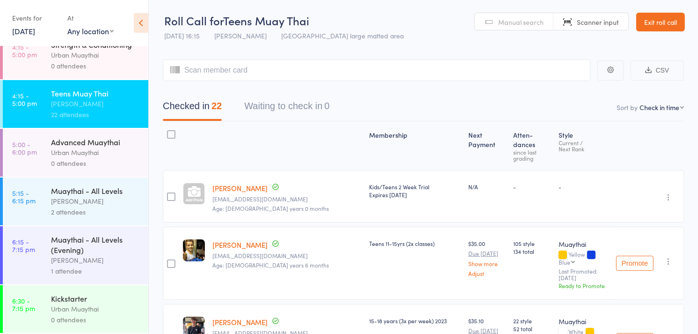
click at [92, 199] on div "[PERSON_NAME]" at bounding box center [95, 201] width 89 height 11
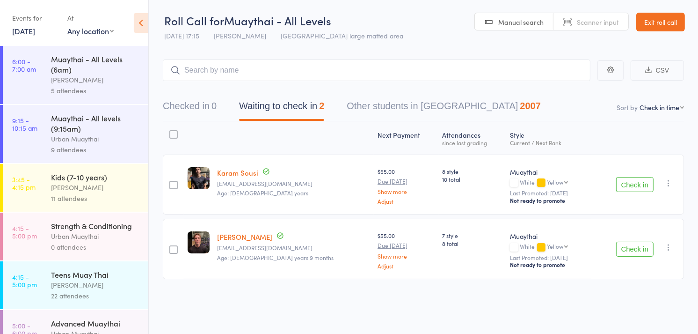
click at [606, 20] on span "Scanner input" at bounding box center [598, 21] width 42 height 9
click at [209, 70] on input "search" at bounding box center [377, 70] width 428 height 22
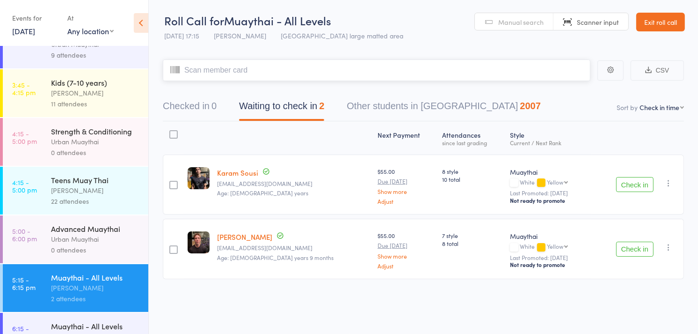
scroll to position [95, 0]
click at [111, 255] on div "0 attendees" at bounding box center [95, 249] width 89 height 11
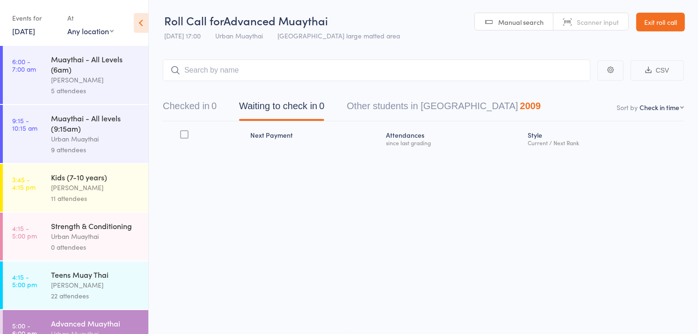
click at [593, 19] on span "Scanner input" at bounding box center [598, 21] width 42 height 9
click at [283, 73] on input "search" at bounding box center [377, 70] width 428 height 22
click at [178, 105] on button "Checked in 0" at bounding box center [190, 108] width 54 height 25
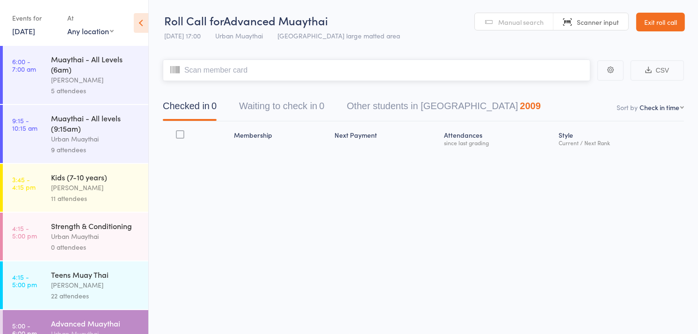
click at [217, 73] on input "search" at bounding box center [377, 70] width 428 height 22
type input "4026"
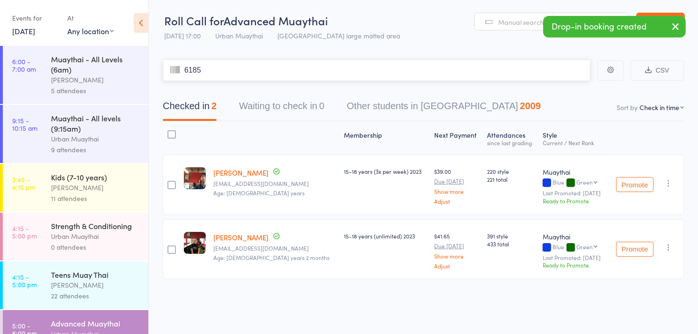
type input "6185"
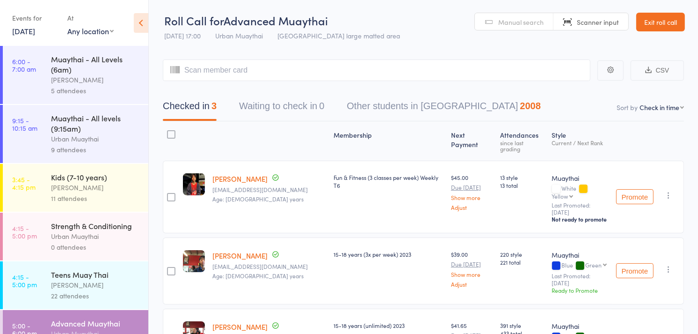
click at [511, 21] on span "Manual search" at bounding box center [520, 21] width 45 height 9
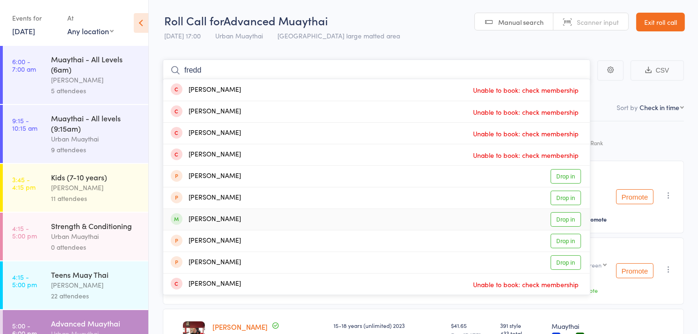
type input "fredd"
click at [569, 217] on link "Drop in" at bounding box center [566, 219] width 30 height 15
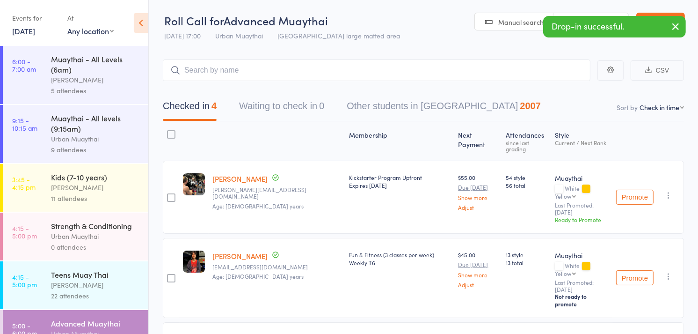
click at [676, 27] on icon "button" at bounding box center [675, 27] width 11 height 12
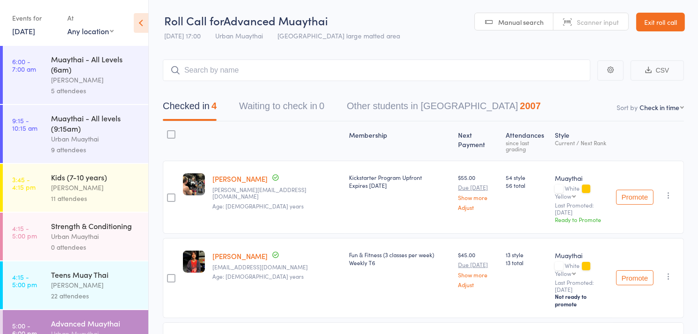
click at [594, 19] on span "Scanner input" at bounding box center [598, 21] width 42 height 9
click at [282, 73] on input "search" at bounding box center [377, 70] width 428 height 22
type input "6014"
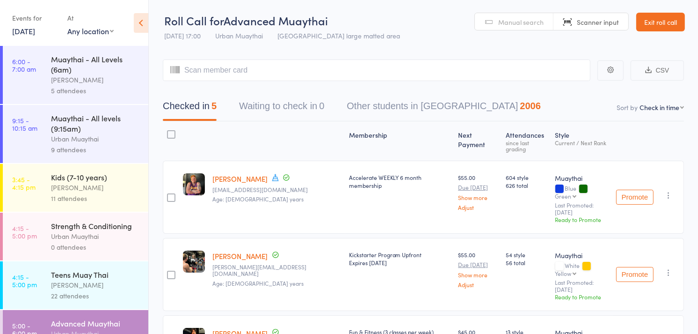
click at [272, 172] on div "Member has a birthday this week: August 13th" at bounding box center [285, 159] width 94 height 23
click at [351, 194] on div "Accelerate WEEKLY 6 month membership" at bounding box center [400, 197] width 110 height 73
click at [583, 23] on span "Scanner input" at bounding box center [598, 21] width 42 height 9
click at [254, 75] on input "search" at bounding box center [377, 70] width 428 height 22
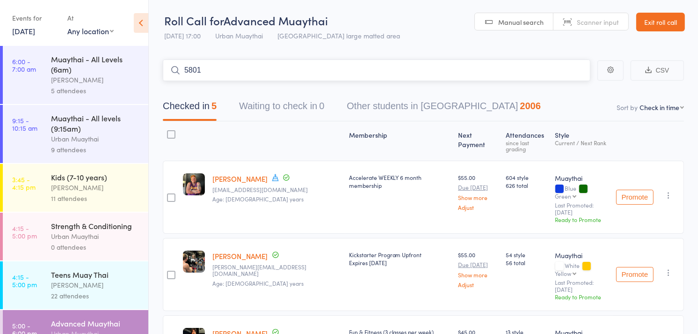
type input "5801"
click at [570, 92] on link "Drop in" at bounding box center [566, 90] width 30 height 15
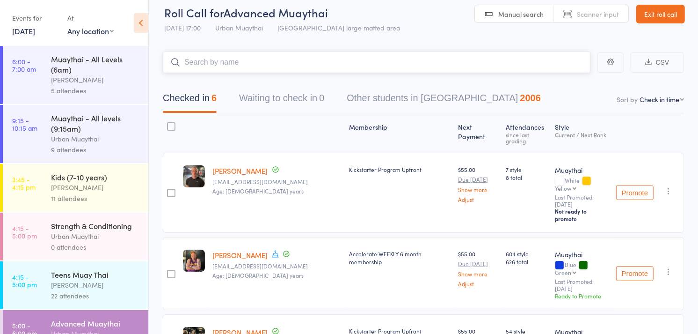
scroll to position [8, 0]
click at [604, 16] on span "Scanner input" at bounding box center [598, 14] width 42 height 9
click at [223, 64] on input "search" at bounding box center [377, 63] width 428 height 22
type input "1139"
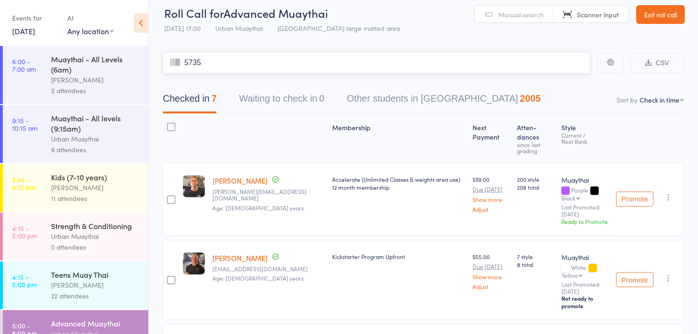
type input "5735"
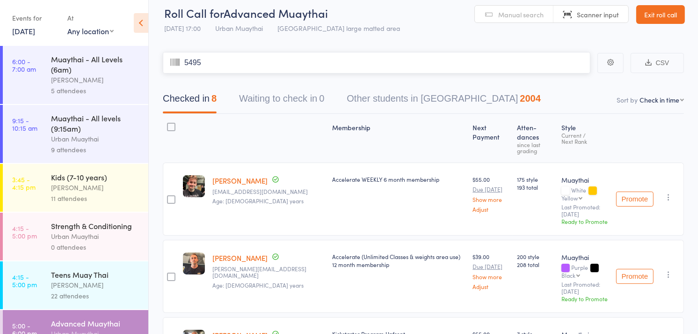
type input "5495"
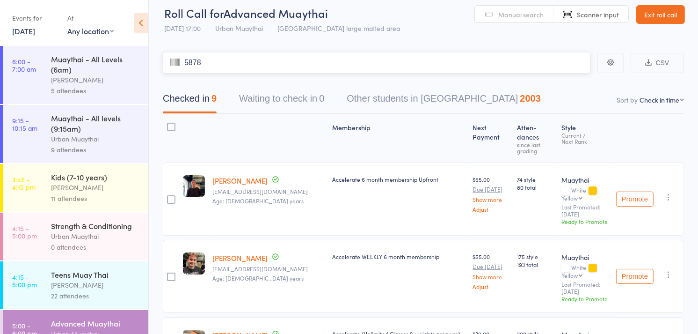
type input "5878"
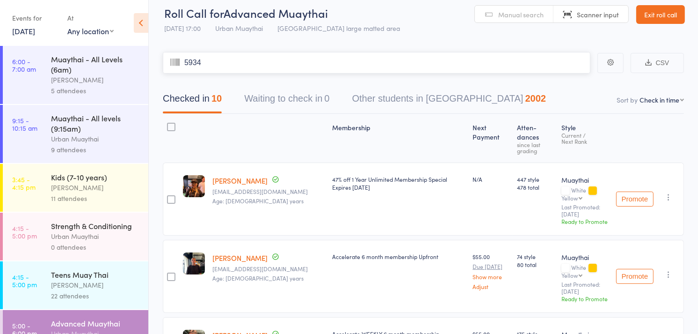
type input "5934"
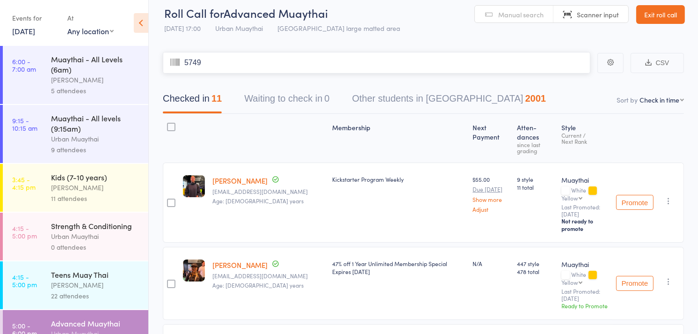
type input "5749"
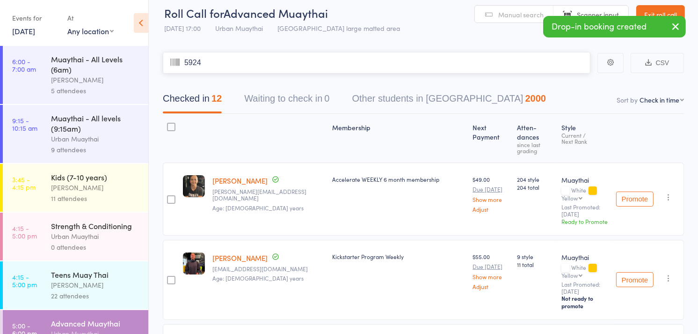
type input "5924"
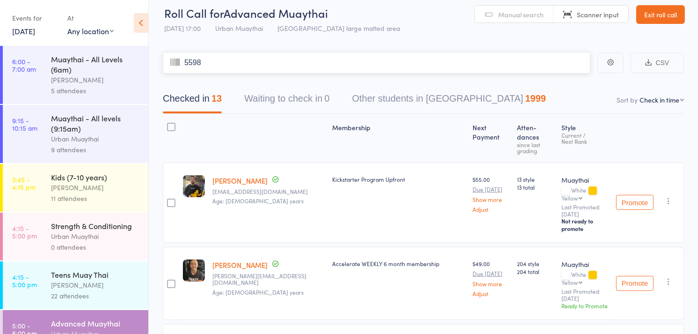
type input "5598"
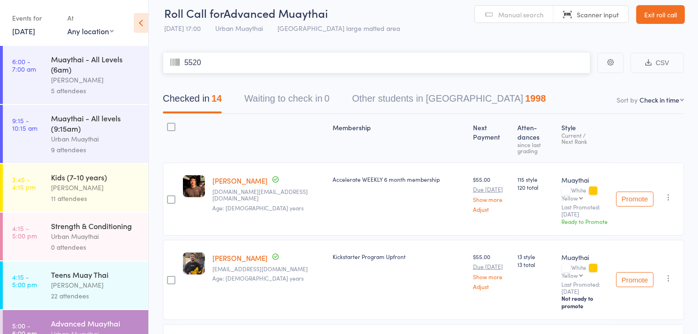
type input "5520"
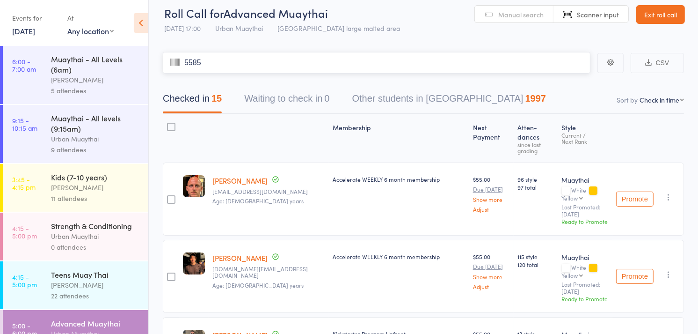
type input "5585"
click at [511, 17] on span "Manual search" at bounding box center [520, 14] width 45 height 9
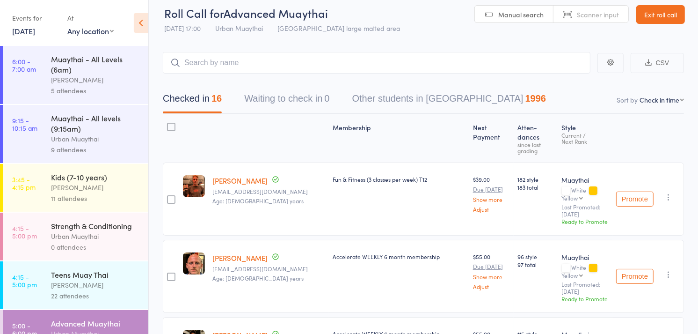
click at [589, 12] on span "Scanner input" at bounding box center [598, 14] width 42 height 9
click at [311, 62] on input "search" at bounding box center [377, 63] width 428 height 22
type input "5535"
click at [518, 13] on span "Manual search" at bounding box center [520, 14] width 45 height 9
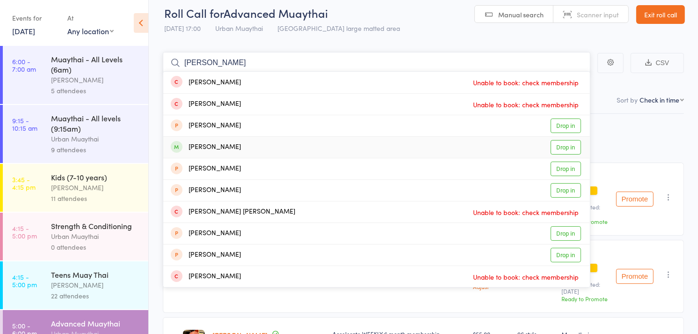
type input "robbie"
click at [562, 144] on link "Drop in" at bounding box center [566, 147] width 30 height 15
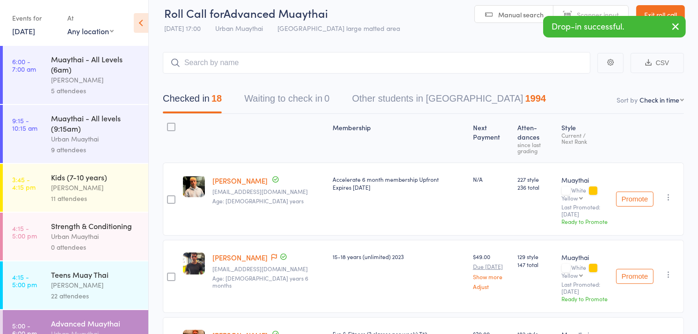
click at [673, 25] on icon "button" at bounding box center [675, 27] width 11 height 12
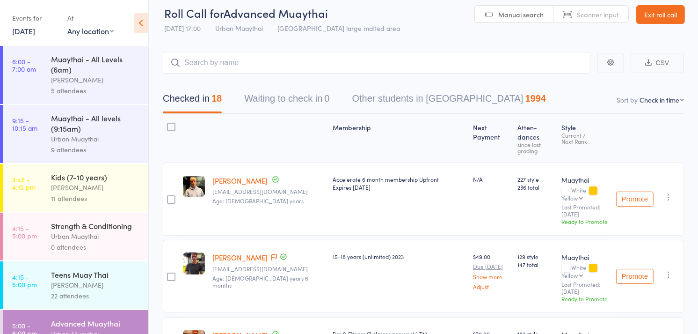
click at [600, 16] on span "Scanner input" at bounding box center [598, 14] width 42 height 9
click at [240, 62] on input "search" at bounding box center [377, 63] width 428 height 22
type input "0976"
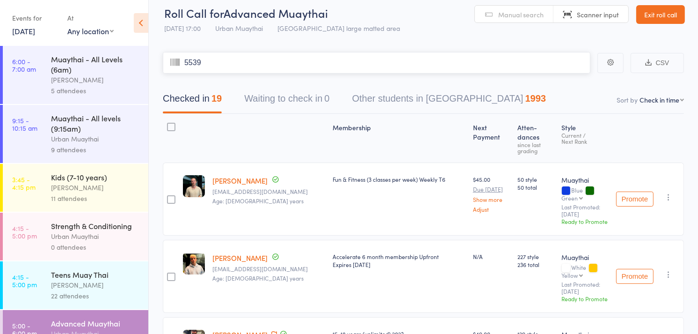
type input "5539"
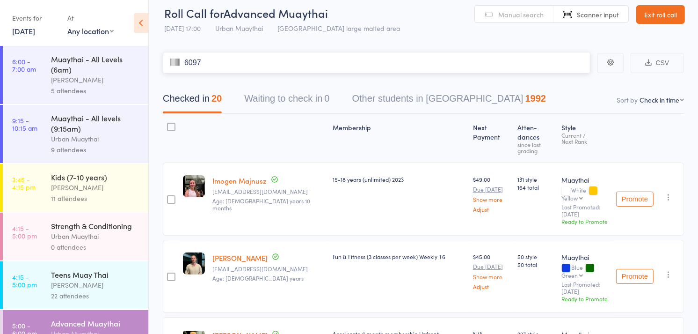
type input "6097"
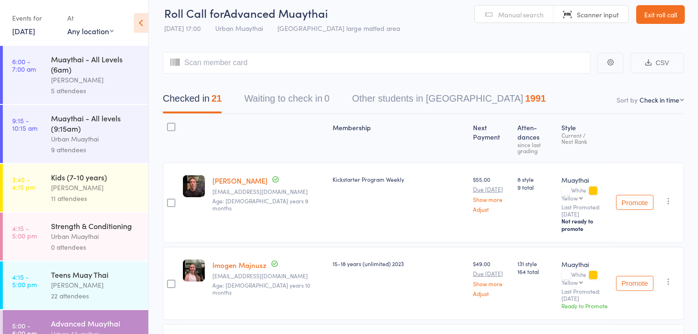
click at [669, 196] on icon "button" at bounding box center [668, 200] width 9 height 9
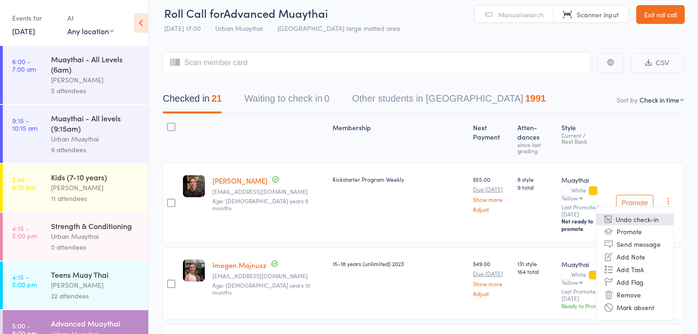
click at [646, 213] on li "Undo check-in" at bounding box center [635, 219] width 77 height 12
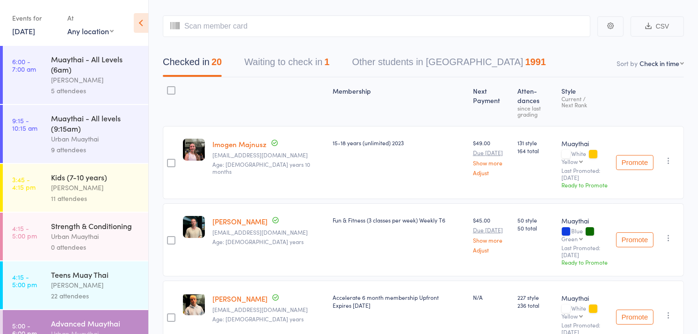
scroll to position [0, 0]
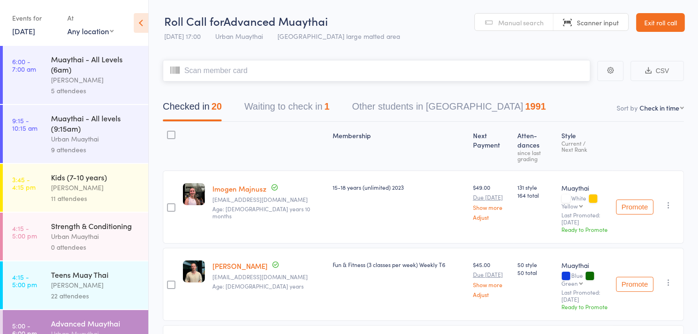
click at [352, 66] on input "search" at bounding box center [377, 71] width 428 height 22
type input "5958"
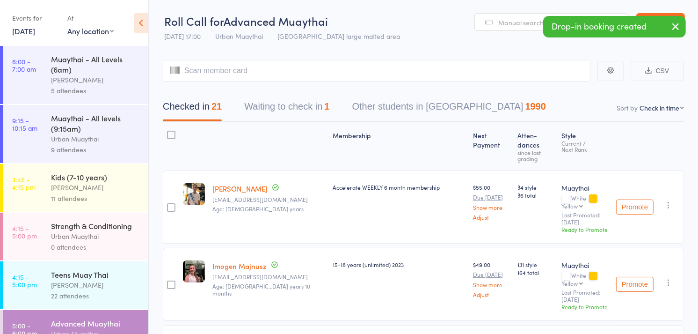
click at [667, 200] on icon "button" at bounding box center [668, 204] width 9 height 9
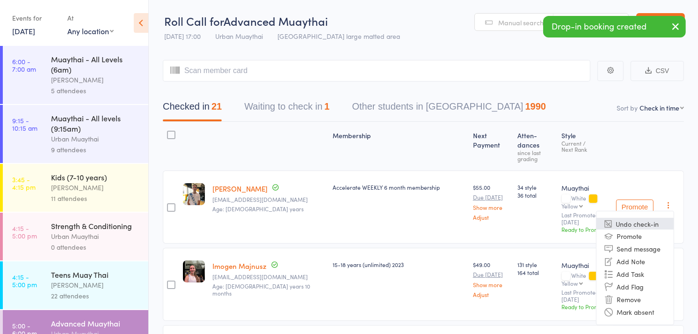
click at [644, 218] on li "Undo check-in" at bounding box center [635, 224] width 77 height 12
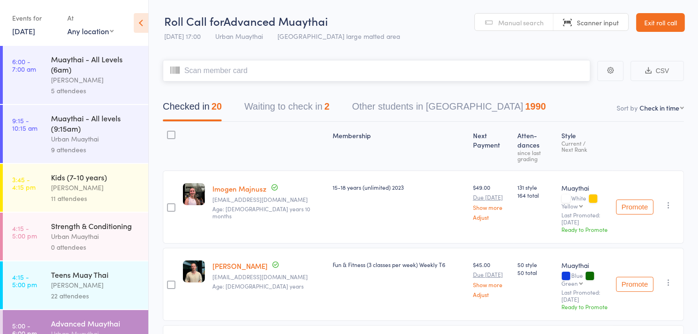
click at [381, 70] on input "search" at bounding box center [377, 71] width 428 height 22
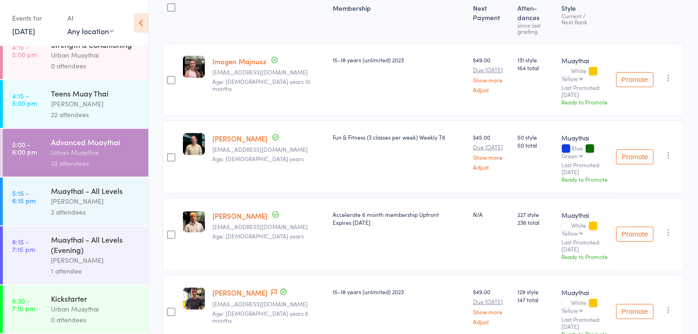
scroll to position [127, 0]
click at [96, 211] on div "2 attendees" at bounding box center [95, 211] width 89 height 11
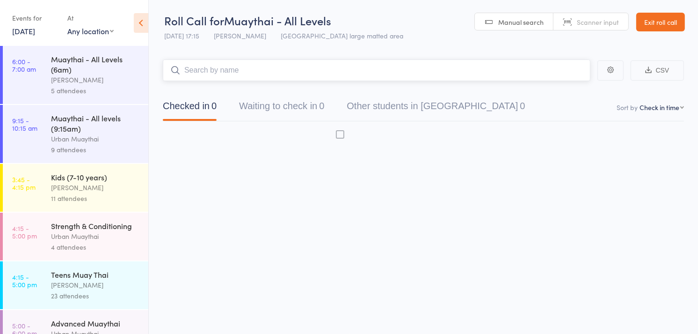
scroll to position [0, 0]
click at [106, 301] on div "23 attendees" at bounding box center [95, 295] width 89 height 11
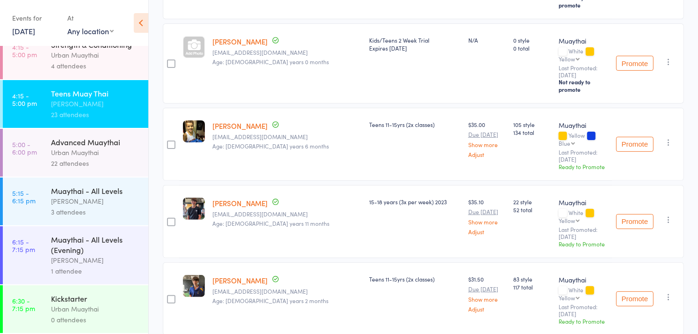
scroll to position [233, 0]
click at [111, 302] on div "Kickstarter" at bounding box center [95, 298] width 89 height 10
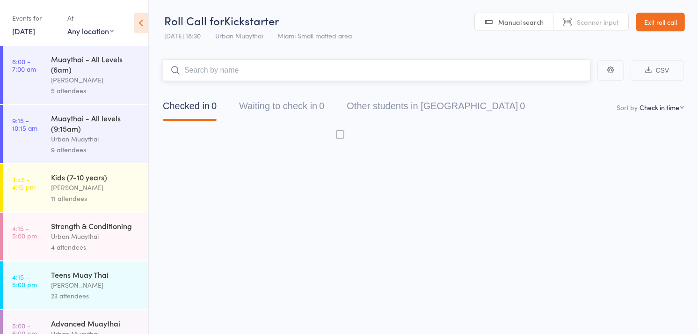
scroll to position [0, 0]
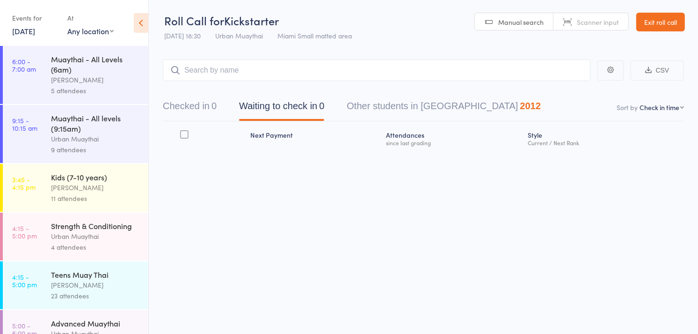
click at [598, 24] on span "Scanner input" at bounding box center [598, 21] width 42 height 9
click at [212, 67] on input "search" at bounding box center [377, 70] width 428 height 22
type input "5430"
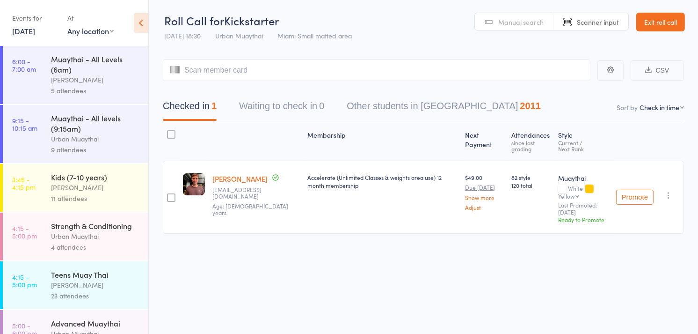
click at [669, 194] on icon "button" at bounding box center [668, 195] width 9 height 9
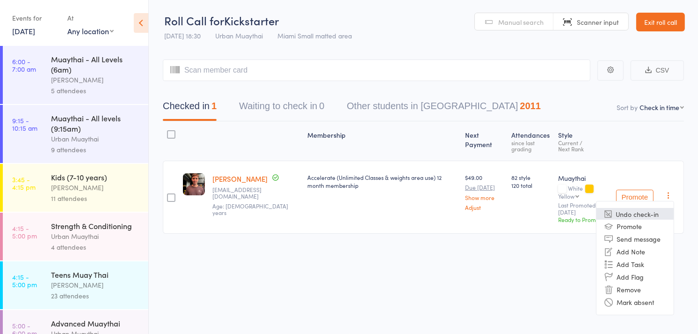
click at [647, 211] on li "Undo check-in" at bounding box center [635, 214] width 77 height 12
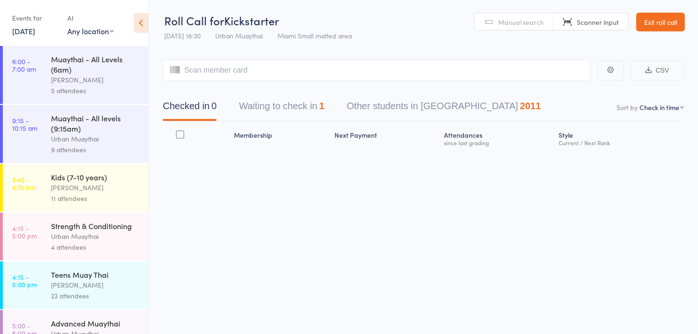
click at [306, 103] on button "Waiting to check in 1" at bounding box center [281, 108] width 85 height 25
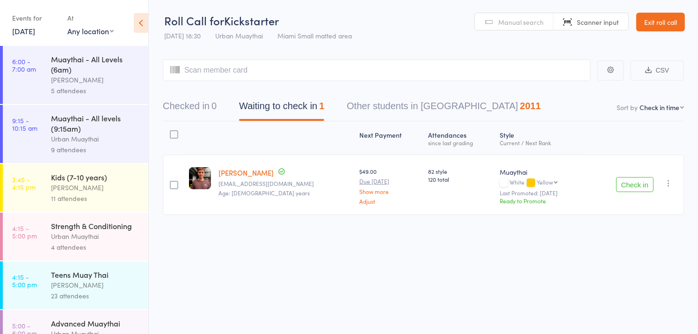
click at [667, 181] on icon "button" at bounding box center [668, 182] width 9 height 9
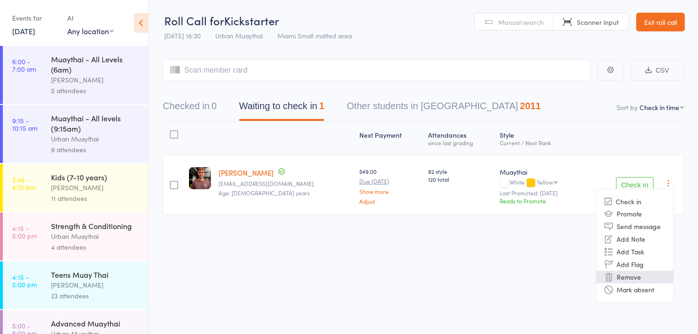
click at [633, 273] on li "Remove" at bounding box center [635, 277] width 77 height 13
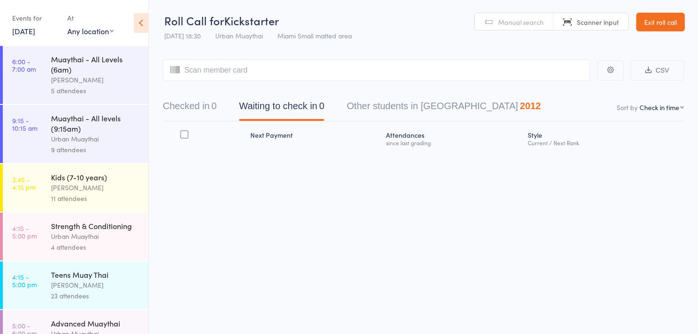
scroll to position [192, 0]
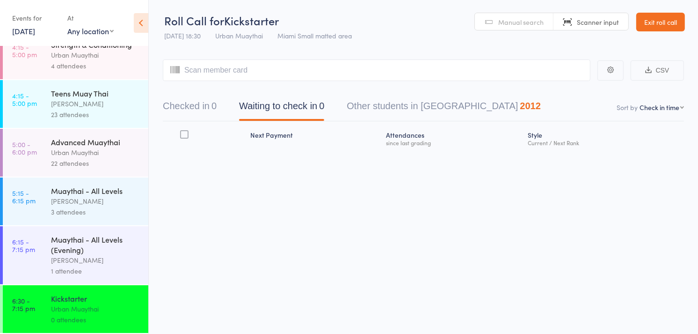
click at [108, 301] on div "Kickstarter" at bounding box center [95, 298] width 89 height 10
click at [254, 75] on input "search" at bounding box center [377, 70] width 428 height 22
type input "5971"
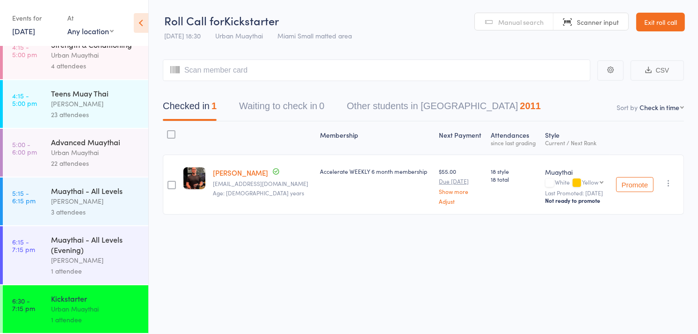
click at [670, 180] on icon "button" at bounding box center [668, 182] width 9 height 9
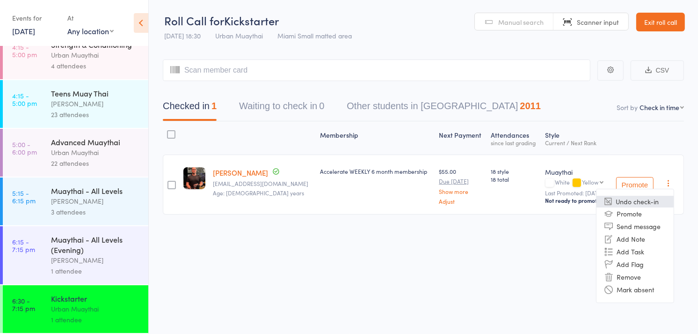
click at [652, 200] on li "Undo check-in" at bounding box center [635, 202] width 77 height 12
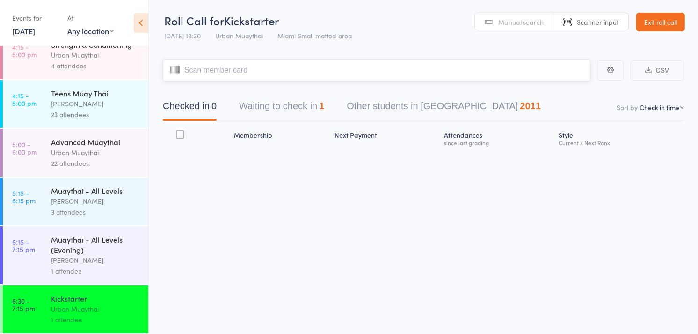
click at [216, 74] on input "search" at bounding box center [377, 70] width 428 height 22
type input "6091"
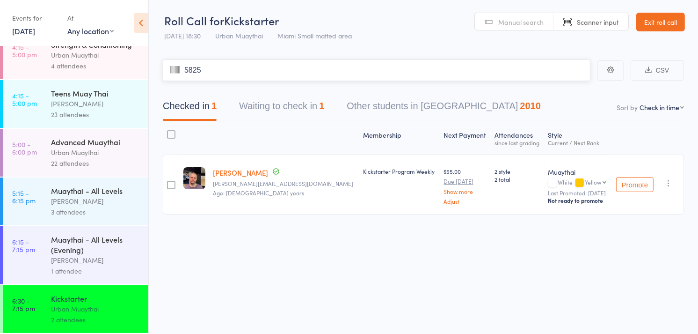
type input "5825"
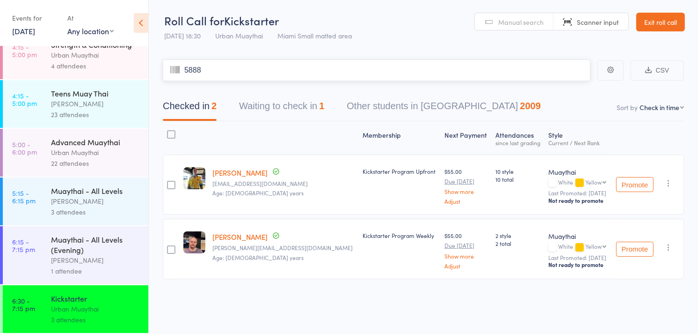
type input "5888"
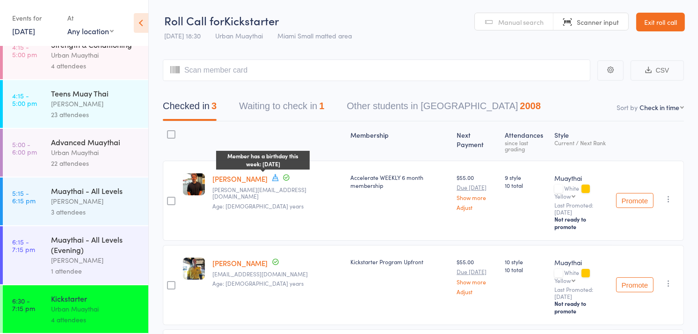
click at [271, 173] on icon at bounding box center [275, 177] width 8 height 8
click at [670, 194] on icon "button" at bounding box center [668, 198] width 9 height 9
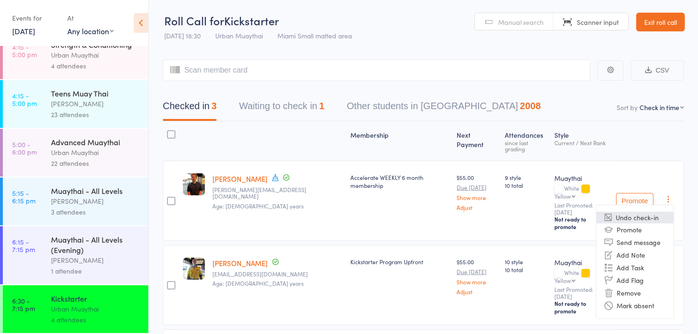
click at [654, 212] on li "Undo check-in" at bounding box center [635, 218] width 77 height 12
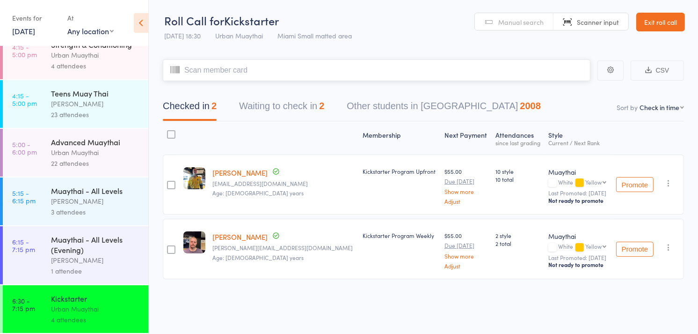
click at [295, 73] on input "search" at bounding box center [377, 70] width 428 height 22
type input "5833"
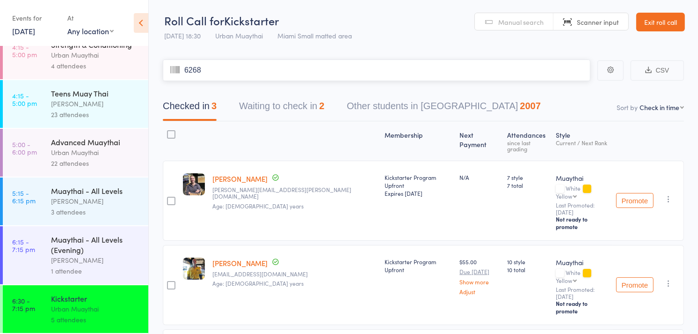
type input "6268"
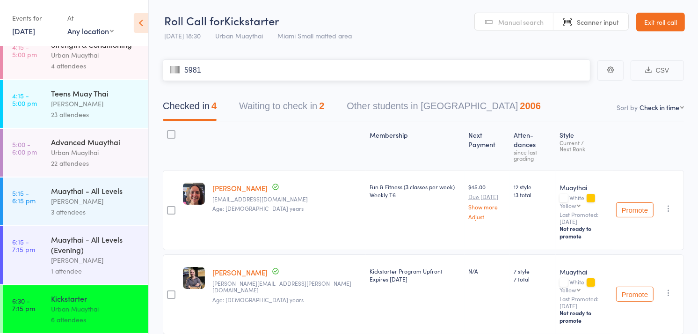
type input "5981"
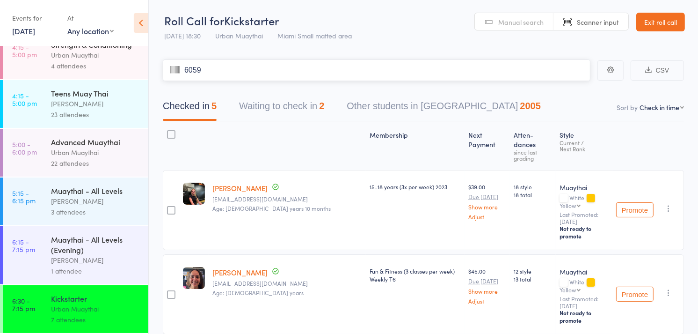
type input "6059"
click at [516, 21] on span "Manual search" at bounding box center [520, 21] width 45 height 9
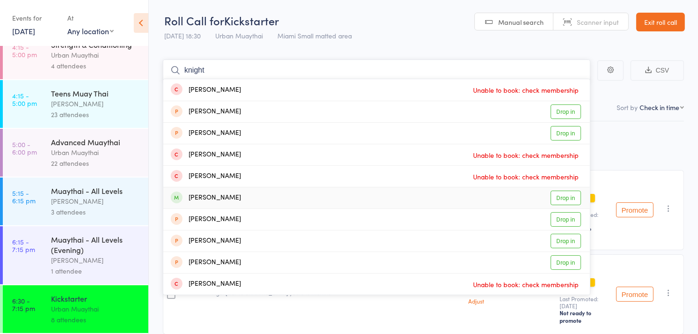
type input "knight"
click at [563, 200] on link "Drop in" at bounding box center [566, 198] width 30 height 15
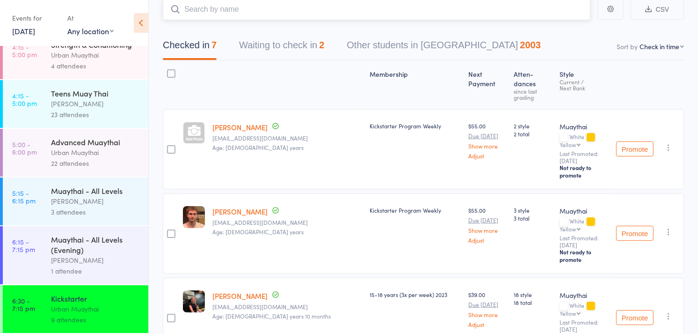
scroll to position [61, 0]
click at [284, 44] on button "Waiting to check in 2" at bounding box center [281, 48] width 85 height 25
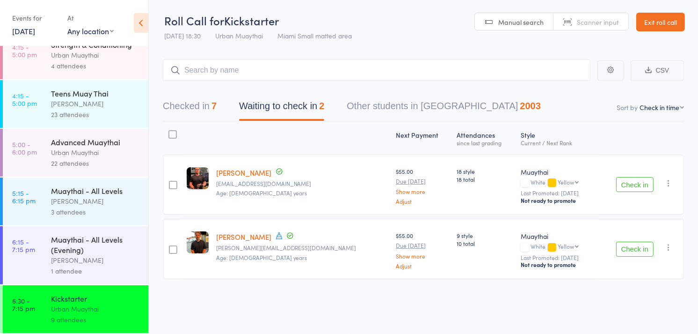
click at [669, 178] on icon "button" at bounding box center [668, 182] width 9 height 9
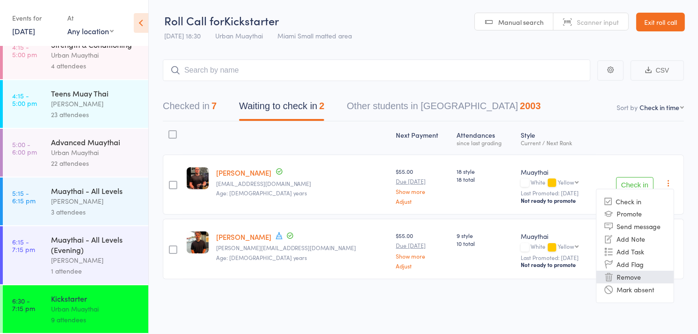
click at [633, 275] on li "Remove" at bounding box center [635, 277] width 77 height 13
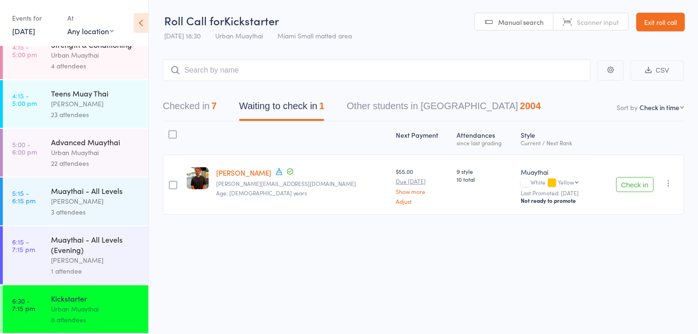
click at [629, 183] on button "Check in" at bounding box center [634, 184] width 37 height 15
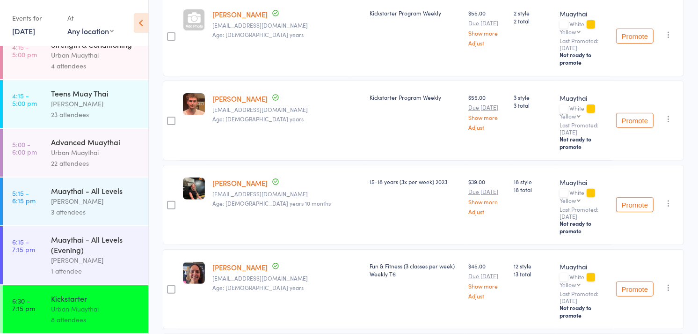
scroll to position [264, 0]
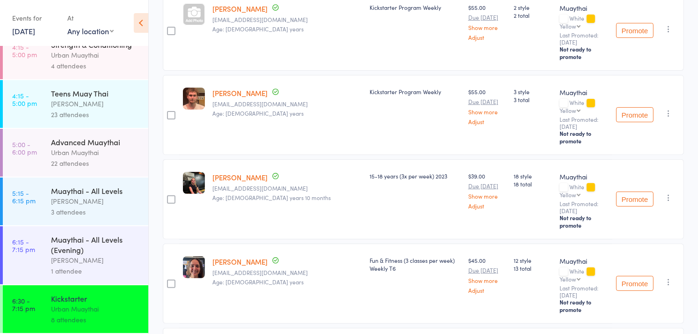
click at [105, 263] on div "[PERSON_NAME]" at bounding box center [95, 260] width 89 height 11
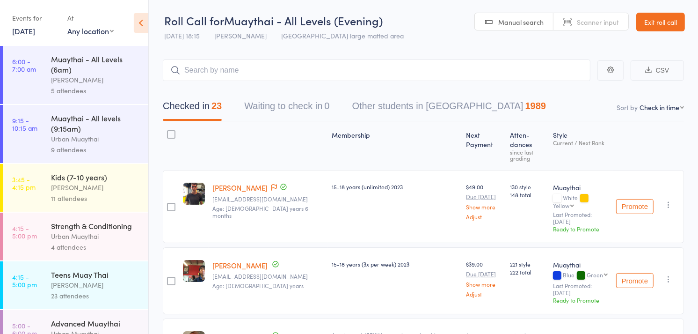
click at [238, 183] on link "[PERSON_NAME]" at bounding box center [239, 188] width 55 height 10
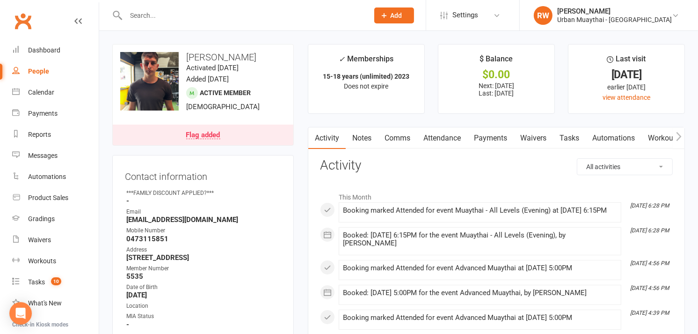
click at [217, 135] on div "Flag added" at bounding box center [203, 135] width 34 height 7
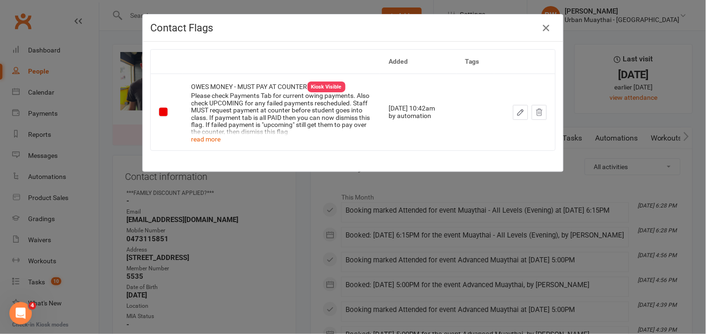
click at [544, 26] on icon "button" at bounding box center [546, 27] width 11 height 11
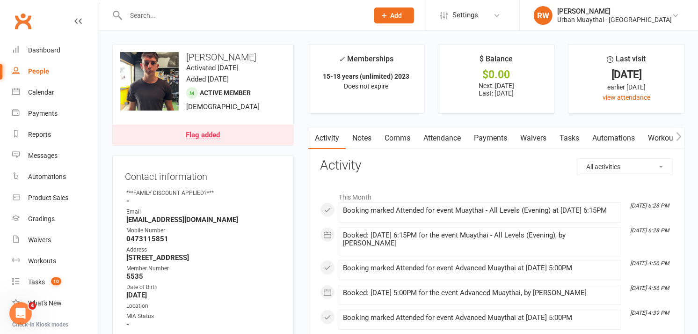
click at [479, 137] on link "Payments" at bounding box center [491, 138] width 46 height 22
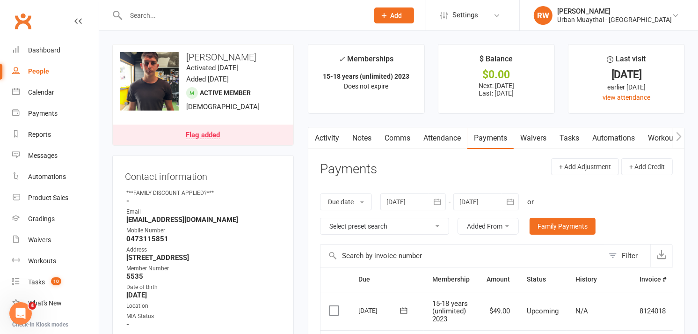
click at [265, 132] on link "Flag added" at bounding box center [203, 135] width 181 height 21
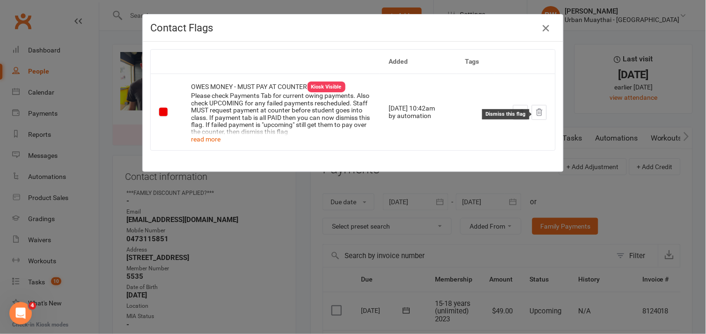
click at [536, 111] on icon at bounding box center [539, 112] width 6 height 7
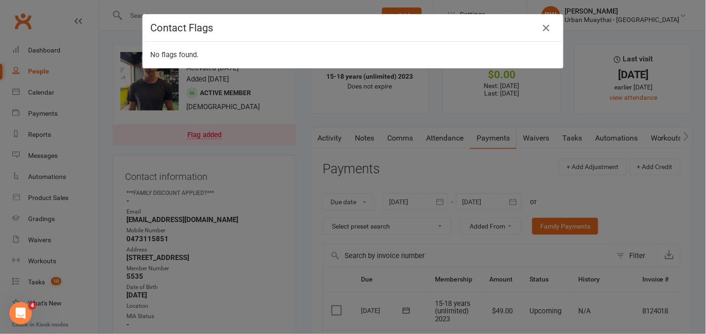
click at [542, 29] on icon "button" at bounding box center [546, 27] width 11 height 11
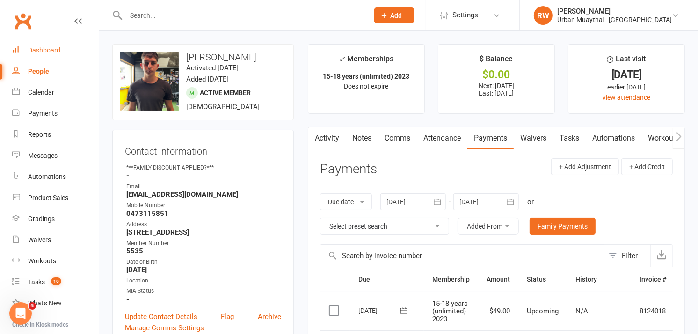
click at [57, 45] on link "Dashboard" at bounding box center [55, 50] width 87 height 21
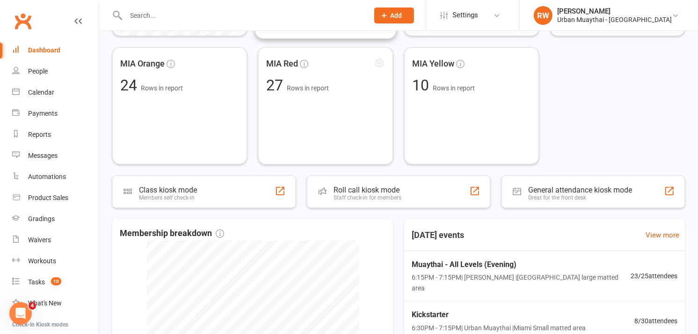
scroll to position [286, 0]
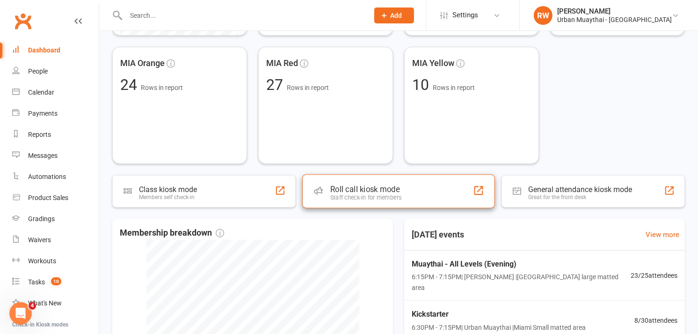
click at [346, 185] on div "Roll call kiosk mode" at bounding box center [365, 188] width 71 height 9
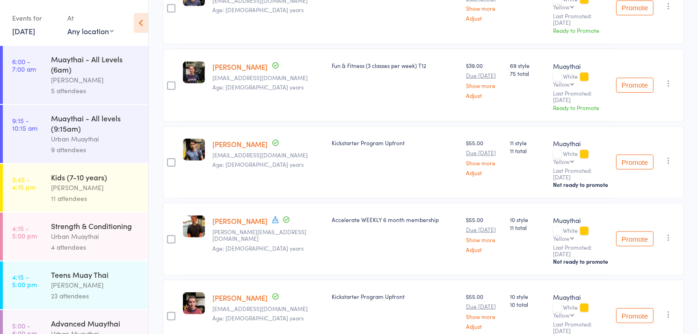
scroll to position [733, 0]
click at [666, 232] on icon "button" at bounding box center [668, 236] width 9 height 9
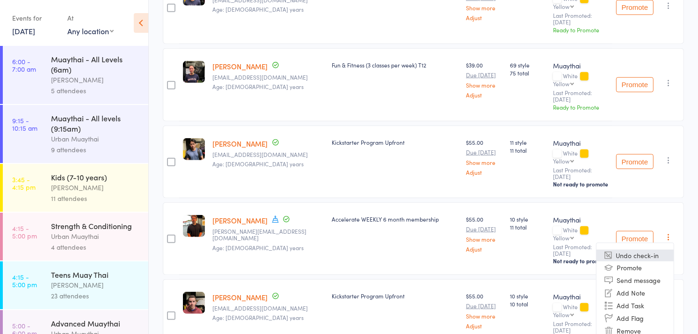
click at [646, 249] on li "Undo check-in" at bounding box center [635, 255] width 77 height 12
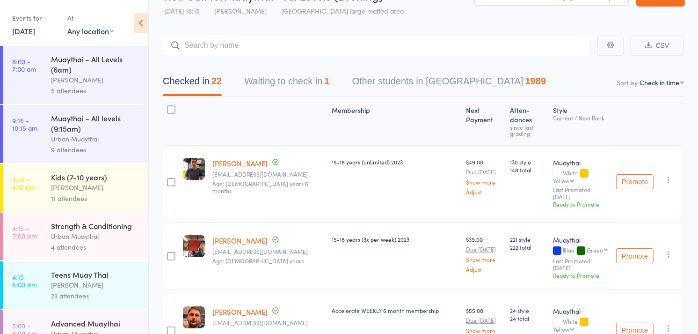
scroll to position [0, 0]
